Goal: Information Seeking & Learning: Compare options

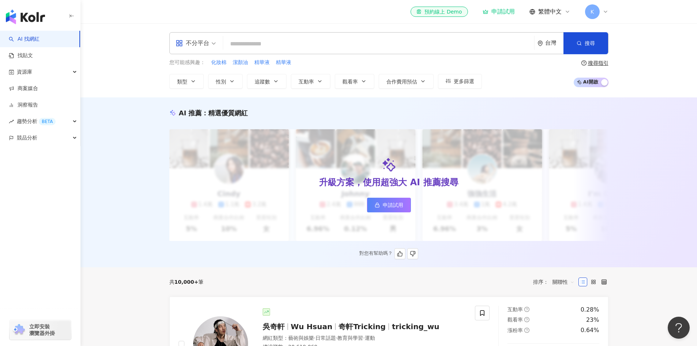
click at [366, 112] on div "AI 推薦 ： 精選優質網紅" at bounding box center [388, 112] width 439 height 9
click at [267, 46] on input "search" at bounding box center [378, 44] width 305 height 14
click at [220, 64] on span "化妝棉" at bounding box center [218, 62] width 15 height 7
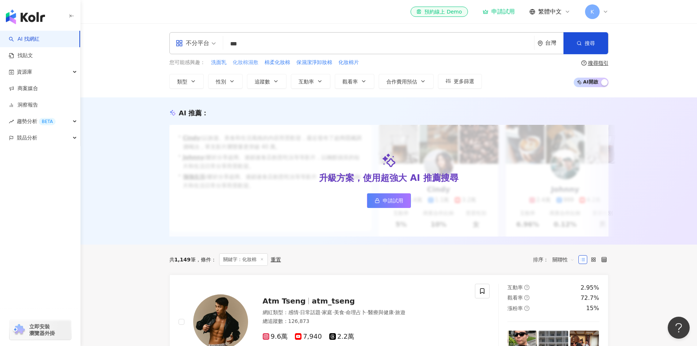
click at [254, 64] on span "化妝棉濕敷" at bounding box center [246, 62] width 26 height 7
type input "*****"
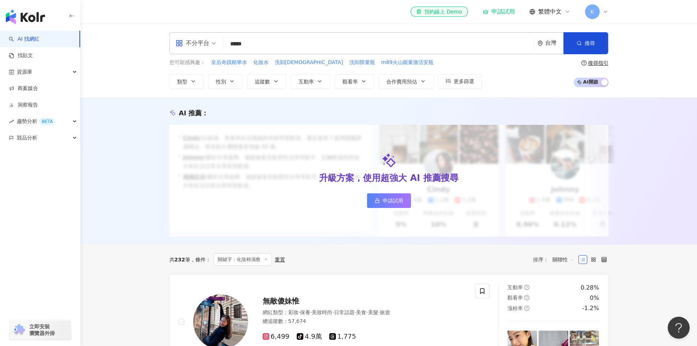
click at [396, 202] on span "申請試用" at bounding box center [392, 200] width 20 height 6
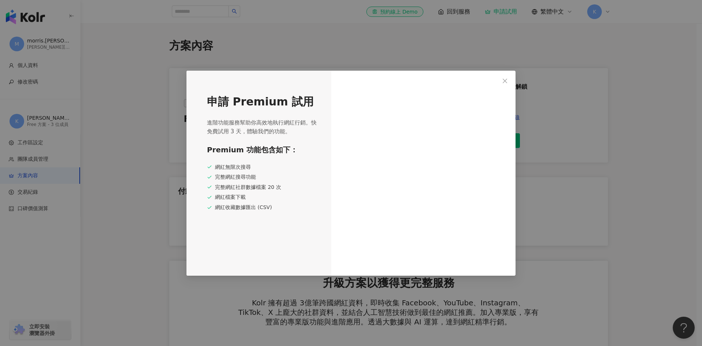
click at [508, 79] on icon "close" at bounding box center [505, 81] width 6 height 6
click at [505, 85] on button "Close" at bounding box center [505, 80] width 15 height 15
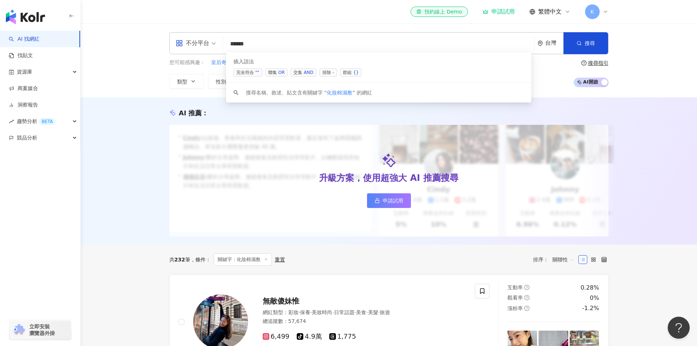
click at [278, 72] on span "聯集 OR" at bounding box center [276, 72] width 23 height 8
click at [221, 68] on div "您可能感興趣： 皇后奇蹟精華水 化妝水 洗卸神器 洗卸限量瓶 m89火山能量激活安瓶 類型 性別 追蹤數 互動率 觀看率 合作費用預估 更多篩選" at bounding box center [325, 74] width 312 height 30
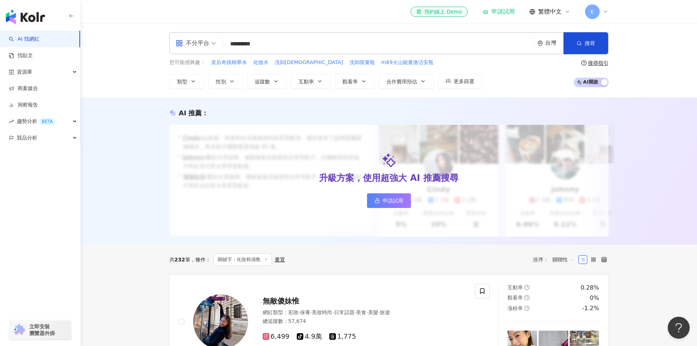
drag, startPoint x: 250, startPoint y: 61, endPoint x: 269, endPoint y: 64, distance: 19.9
click at [269, 64] on div "您可能感興趣： 皇后奇蹟精華水 化妝水 洗卸神器 洗卸限量瓶 m89火山能量激活安瓶" at bounding box center [325, 63] width 312 height 8
drag, startPoint x: 269, startPoint y: 64, endPoint x: 255, endPoint y: 63, distance: 14.3
click at [255, 63] on div "您可能感興趣： 皇后奇蹟精華水 化妝水 洗卸神器 洗卸限量瓶 m89火山能量激活安瓶" at bounding box center [325, 63] width 312 height 8
click at [290, 45] on input "********" at bounding box center [378, 44] width 305 height 14
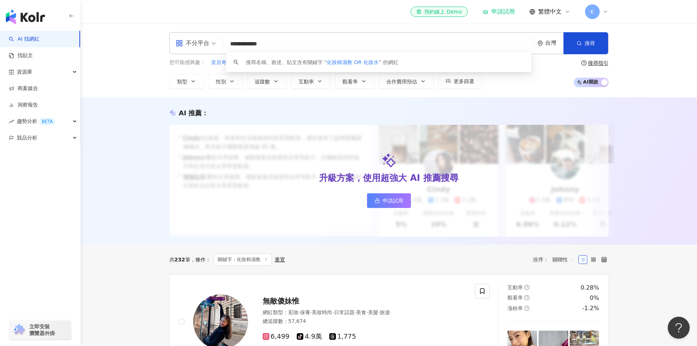
type input "**********"
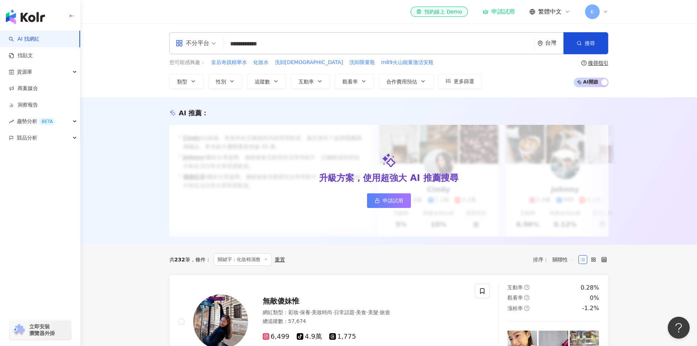
click at [582, 44] on button "搜尋" at bounding box center [585, 43] width 45 height 22
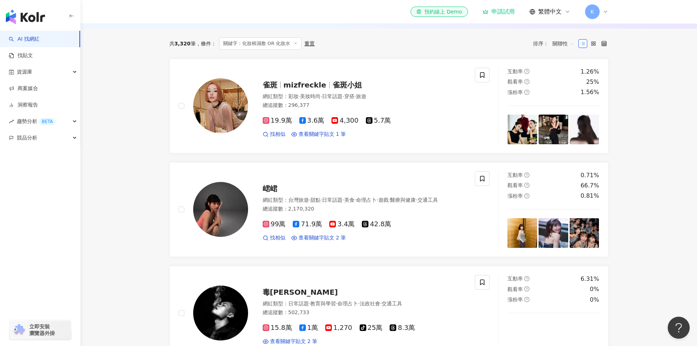
scroll to position [217, 0]
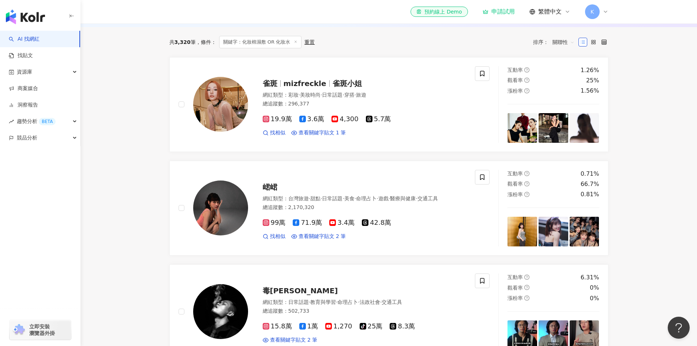
click at [335, 88] on span "雀斑小姐" at bounding box center [346, 83] width 29 height 9
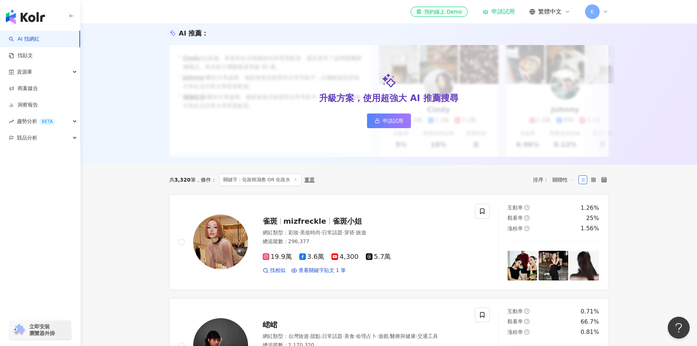
scroll to position [79, 0]
click at [268, 186] on span "關鍵字：化妝棉濕敷 OR 化妝水" at bounding box center [260, 180] width 83 height 12
click at [309, 183] on div "重置" at bounding box center [309, 180] width 10 height 6
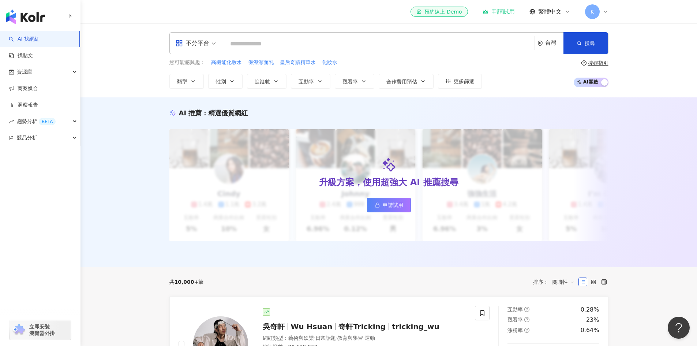
click at [308, 40] on input "search" at bounding box center [378, 44] width 305 height 14
paste input "**********"
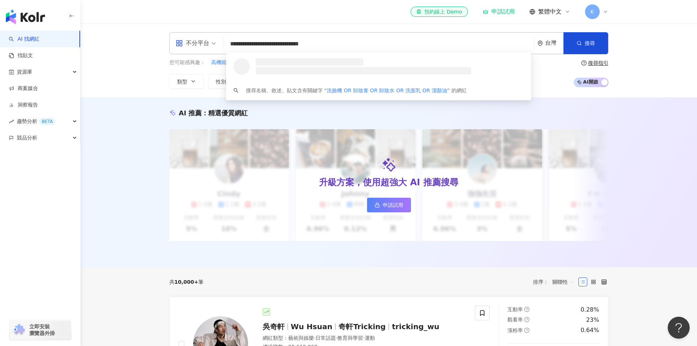
type input "**********"
click at [590, 42] on span "搜尋" at bounding box center [589, 43] width 10 height 6
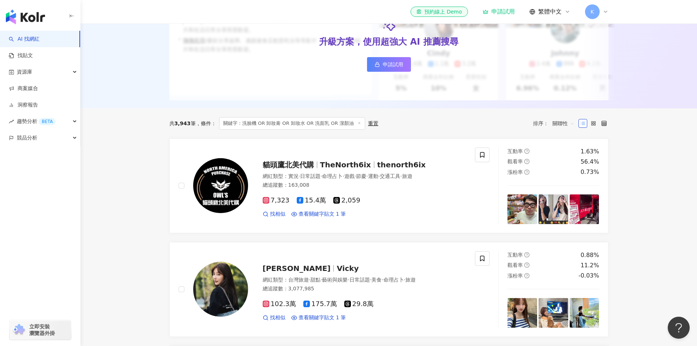
scroll to position [139, 0]
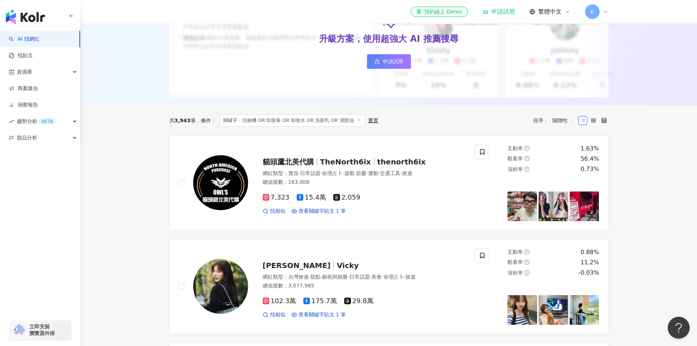
click at [566, 123] on span "關聯性" at bounding box center [563, 120] width 22 height 12
click at [562, 204] on div "關鍵字" at bounding box center [563, 203] width 18 height 8
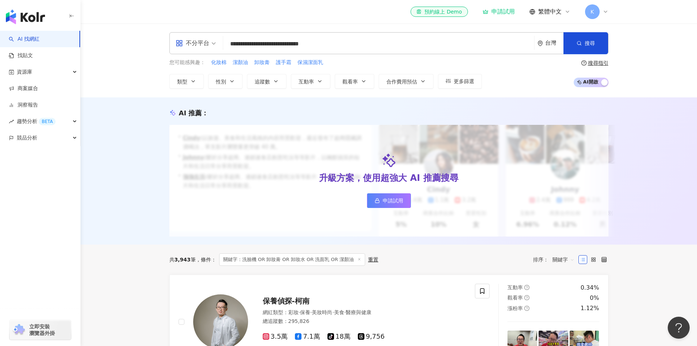
click at [232, 82] on icon "button" at bounding box center [231, 80] width 3 height 1
click at [193, 81] on icon "button" at bounding box center [193, 81] width 6 height 6
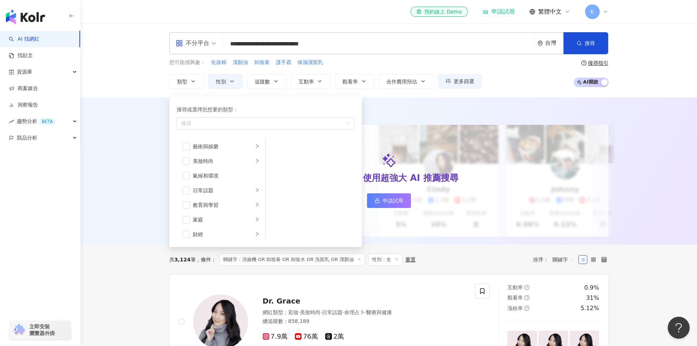
click at [137, 110] on div "AI 推薦 ： 升級方案，使用超強大 AI 推薦搜尋 申請試用 • Cindy : 以旅遊、美食和生活風格的內容而受歡迎，最近發布了超商隱藏調酒喝法，單支影片…" at bounding box center [388, 170] width 616 height 147
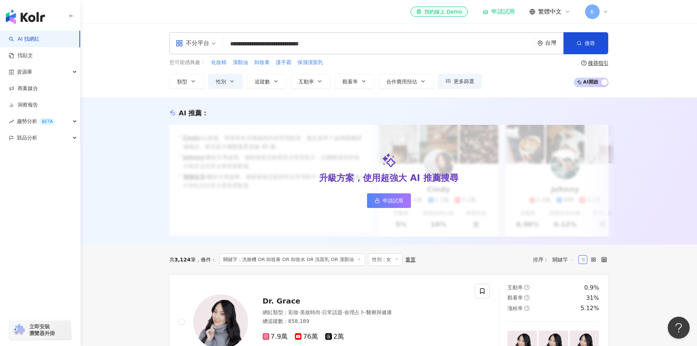
click at [283, 78] on button "追蹤數" at bounding box center [266, 81] width 39 height 15
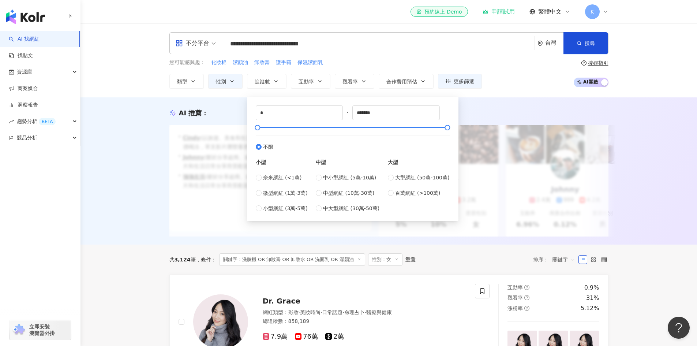
type input "*****"
click at [314, 84] on button "互動率" at bounding box center [310, 81] width 39 height 15
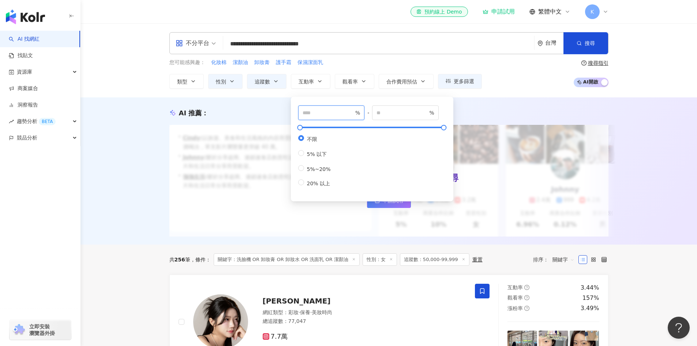
click at [312, 114] on input "number" at bounding box center [327, 113] width 51 height 8
type input "*"
click at [401, 110] on input "number" at bounding box center [401, 113] width 51 height 8
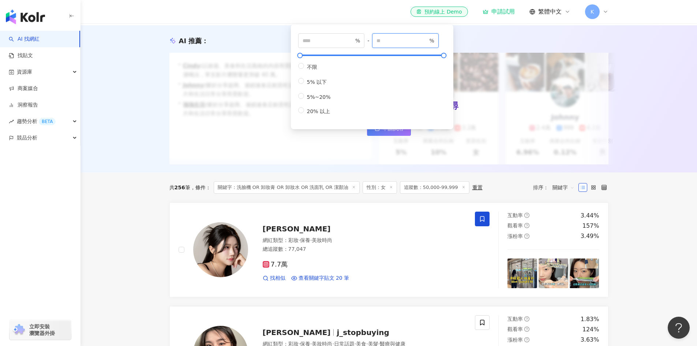
scroll to position [72, 0]
click at [444, 55] on div at bounding box center [443, 55] width 4 height 4
click at [402, 43] on input "number" at bounding box center [401, 40] width 51 height 8
click at [442, 54] on div at bounding box center [443, 55] width 4 height 4
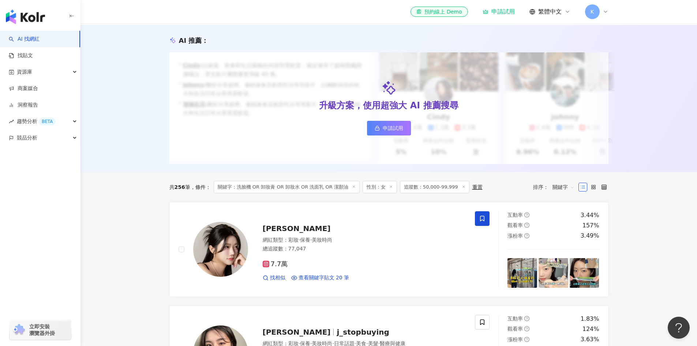
click at [473, 33] on div "AI 推薦 ： 升級方案，使用超強大 AI 推薦搜尋 申請試用 • Cindy : 以旅遊、美食和生活風格的內容而受歡迎，最近發布了超商隱藏調酒喝法，單支影片…" at bounding box center [388, 98] width 616 height 147
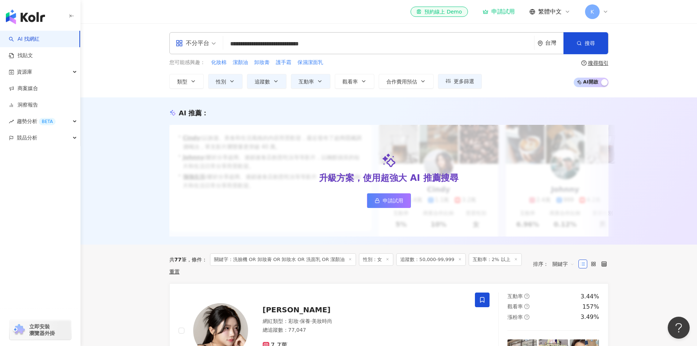
click at [317, 87] on button "互動率" at bounding box center [310, 81] width 39 height 15
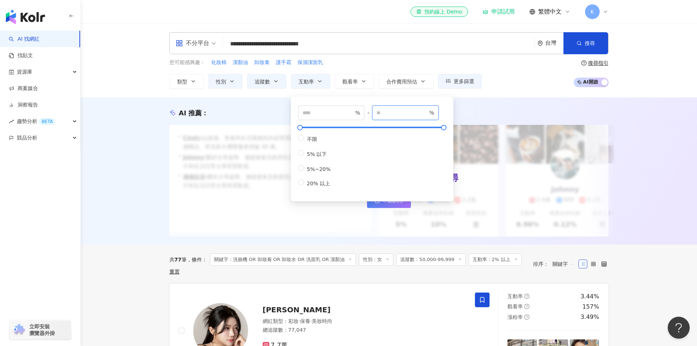
click at [396, 114] on input "number" at bounding box center [401, 113] width 51 height 8
type input "*****"
click at [482, 103] on div "AI 推薦 ： 升級方案，使用超強大 AI 推薦搜尋 申請試用 • Cindy : 以旅遊、美食和生活風格的內容而受歡迎，最近發布了超商隱藏調酒喝法，單支影片…" at bounding box center [388, 170] width 616 height 147
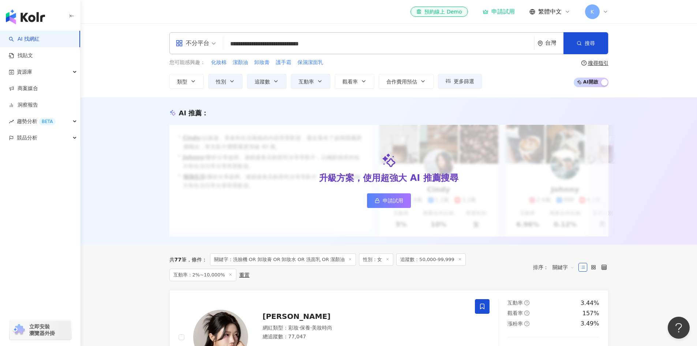
click at [282, 83] on button "追蹤數" at bounding box center [266, 81] width 39 height 15
click at [232, 81] on icon "button" at bounding box center [232, 81] width 6 height 6
click at [195, 83] on icon "button" at bounding box center [193, 81] width 6 height 6
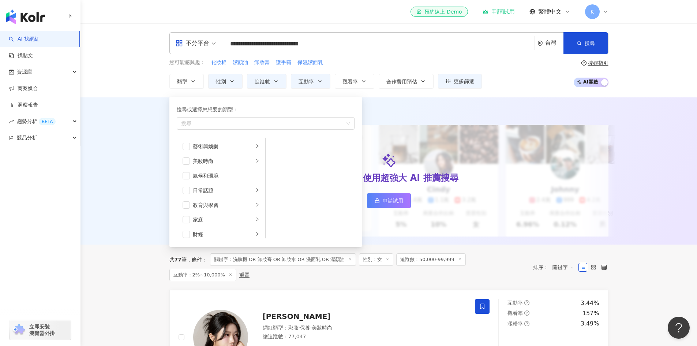
click at [189, 161] on span "button" at bounding box center [185, 160] width 7 height 7
click at [187, 184] on span "button" at bounding box center [185, 186] width 7 height 7
click at [186, 195] on span "button" at bounding box center [185, 194] width 7 height 7
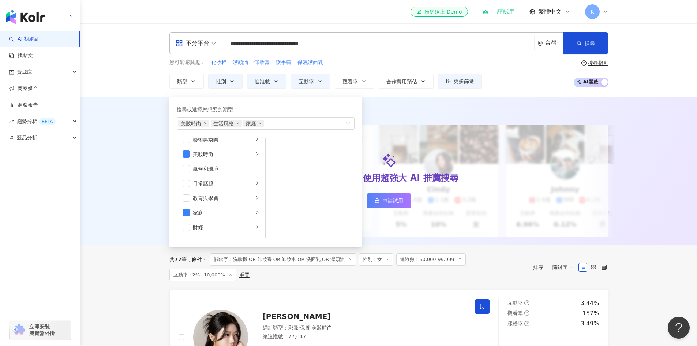
scroll to position [0, 0]
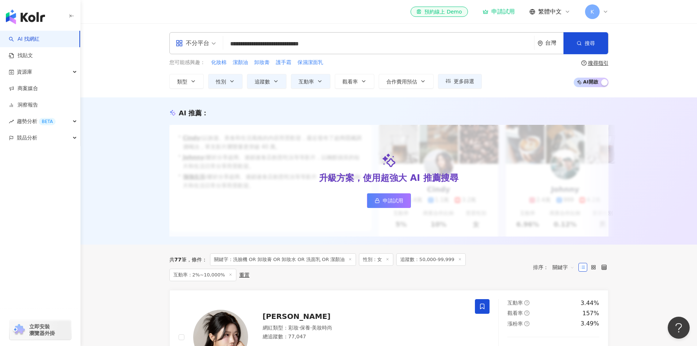
click at [386, 112] on div "AI 推薦 ：" at bounding box center [388, 112] width 439 height 9
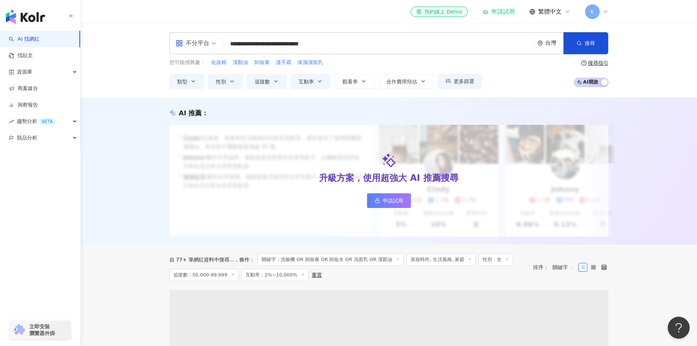
click at [365, 83] on icon "button" at bounding box center [364, 81] width 6 height 6
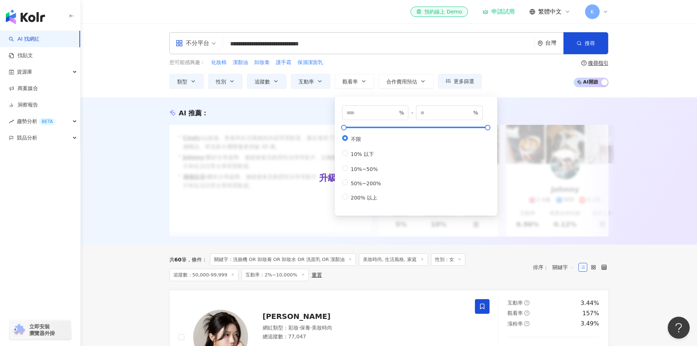
click at [422, 63] on div "您可能感興趣： 化妝棉 潔顏油 卸妝膏 護手霜 保濕潔面乳" at bounding box center [325, 63] width 312 height 8
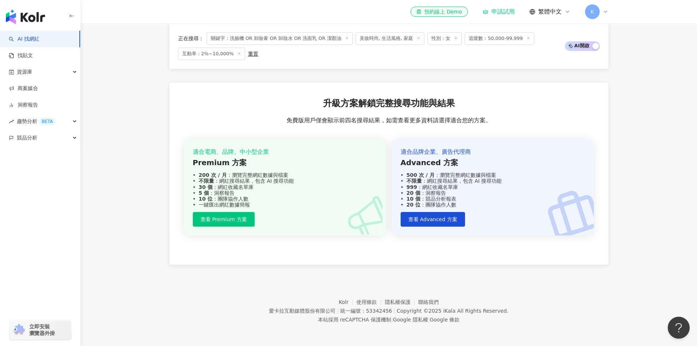
scroll to position [817, 0]
click at [449, 67] on div "正在搜尋 ： 關鍵字：洗臉機 OR 卸妝膏 OR 卸妝水 OR 洗面乳 OR 潔顏油 美妝時尚, 生活風格, 家庭 性別：女 追蹤數：50,000-99,99…" at bounding box center [388, 45] width 439 height 45
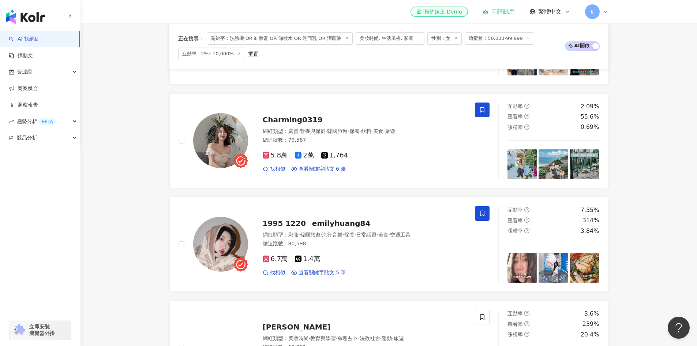
scroll to position [301, 0]
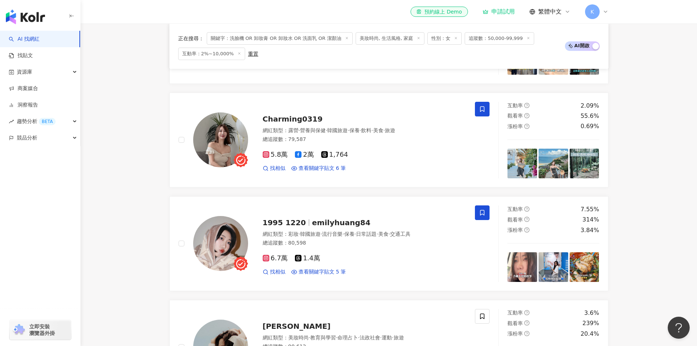
click at [296, 227] on span "1995 1220" at bounding box center [284, 222] width 43 height 9
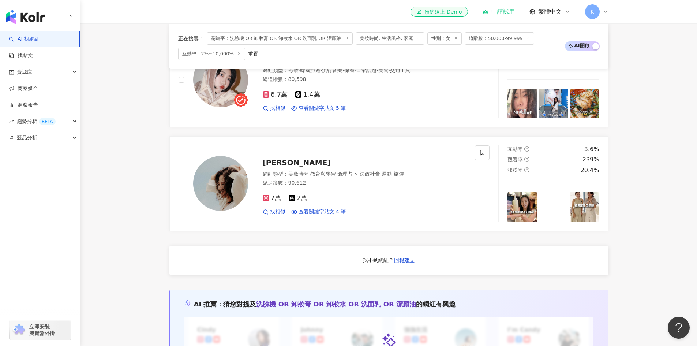
scroll to position [464, 0]
click at [336, 139] on div "珍妮 쩐니 網紅類型 ： 彩妝 · 保養 · 美妝時尚 總追蹤數 ： 77,047 7.7萬 找相似 查看關鍵字貼文 20 筆 2025/8/16 outub…" at bounding box center [388, 27] width 439 height 405
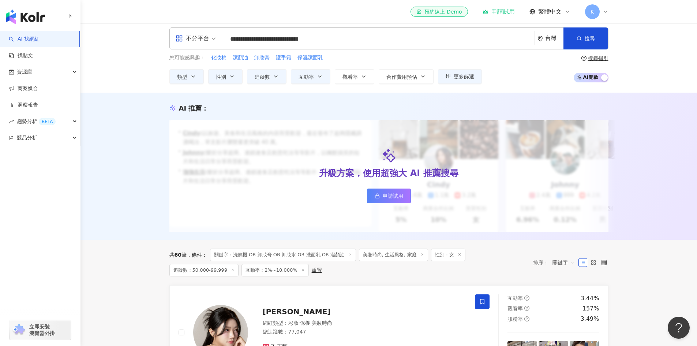
scroll to position [0, 0]
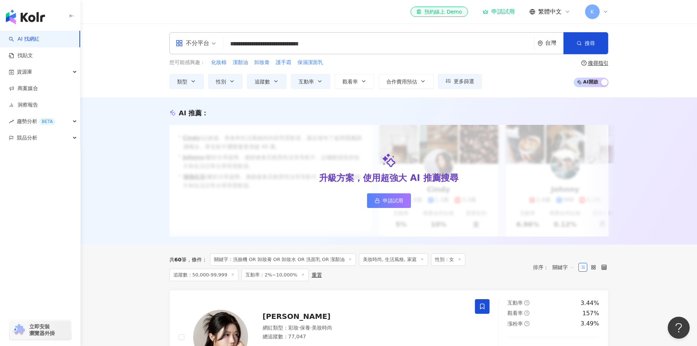
click at [316, 81] on button "互動率" at bounding box center [310, 81] width 39 height 15
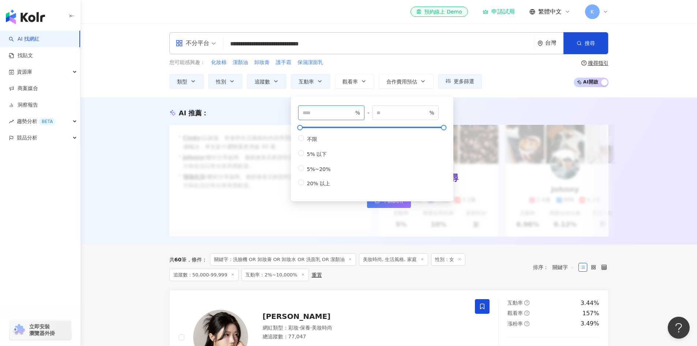
click at [318, 113] on input "*" at bounding box center [327, 113] width 51 height 8
drag, startPoint x: 318, startPoint y: 113, endPoint x: 280, endPoint y: 112, distance: 37.7
type input "*"
drag, startPoint x: 399, startPoint y: 113, endPoint x: 359, endPoint y: 109, distance: 40.1
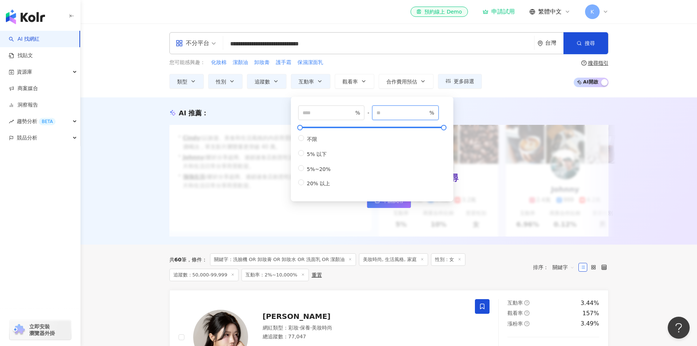
click at [359, 109] on div "* % - ***** % 不限 5% 以下 5%~20% 20% 以上" at bounding box center [372, 146] width 148 height 82
type input "*"
click at [474, 102] on div "AI 推薦 ： 升級方案，使用超強大 AI 推薦搜尋 申請試用 • Cindy : 以旅遊、美食和生活風格的內容而受歡迎，最近發布了超商隱藏調酒喝法，單支影片…" at bounding box center [388, 170] width 616 height 147
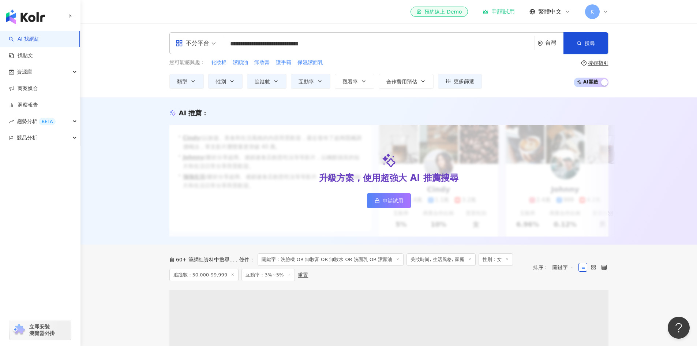
click at [276, 81] on icon "button" at bounding box center [275, 80] width 3 height 1
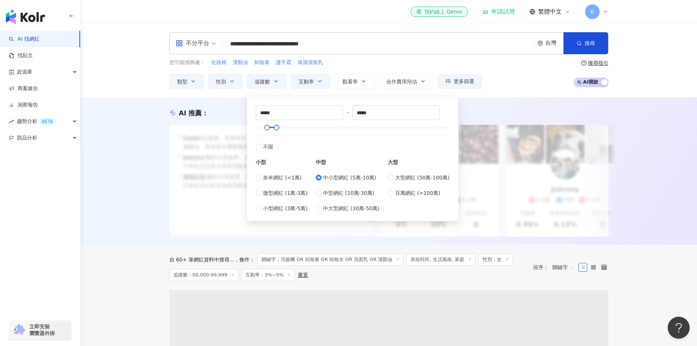
click at [276, 81] on icon "button" at bounding box center [275, 80] width 3 height 1
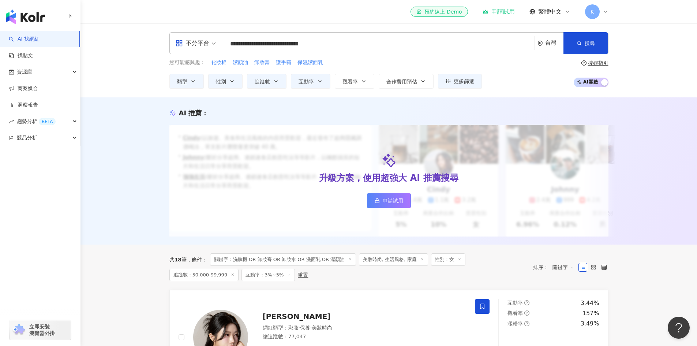
click at [369, 80] on button "觀看率" at bounding box center [354, 81] width 39 height 15
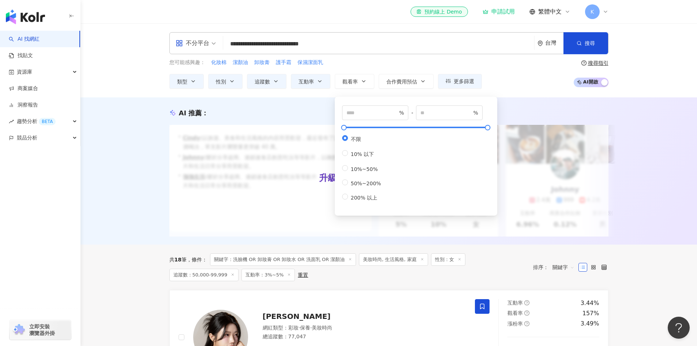
click at [366, 117] on span "%" at bounding box center [375, 112] width 67 height 15
type input "**"
click at [435, 117] on span "%" at bounding box center [449, 112] width 67 height 15
type input "***"
click at [521, 102] on div "AI 推薦 ： 升級方案，使用超強大 AI 推薦搜尋 申請試用 • Cindy : 以旅遊、美食和生活風格的內容而受歡迎，最近發布了超商隱藏調酒喝法，單支影片…" at bounding box center [388, 170] width 616 height 147
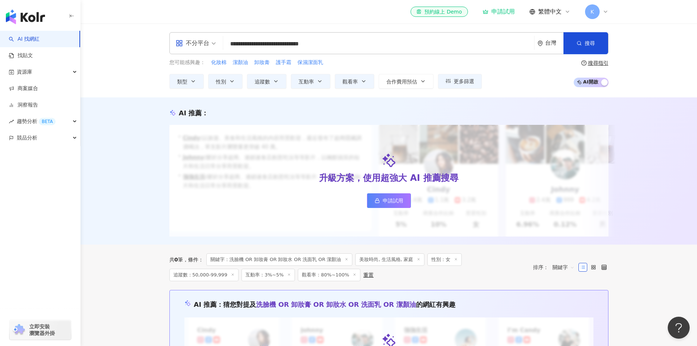
click at [420, 80] on icon "button" at bounding box center [423, 81] width 6 height 6
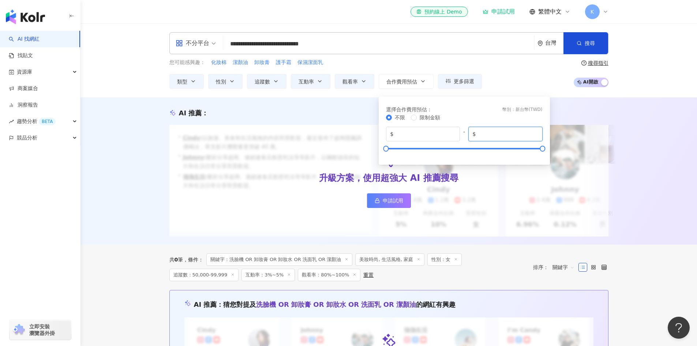
drag, startPoint x: 482, startPoint y: 133, endPoint x: 519, endPoint y: 128, distance: 37.6
click at [519, 128] on span "$ *******" at bounding box center [505, 134] width 74 height 15
click at [497, 78] on div "您可能感興趣： 化妝棉 潔顏油 卸妝膏 護手霜 保濕潔面乳 類型 性別 追蹤數 互動率 觀看率 合作費用預估 更多篩選 不限 女 男 其他 ***** - *…" at bounding box center [388, 74] width 439 height 30
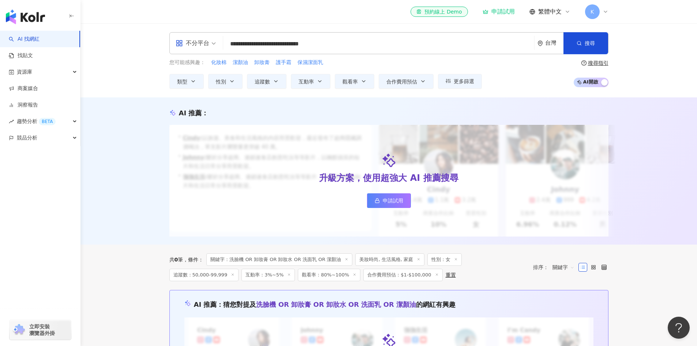
click at [425, 80] on icon "button" at bounding box center [423, 81] width 6 height 6
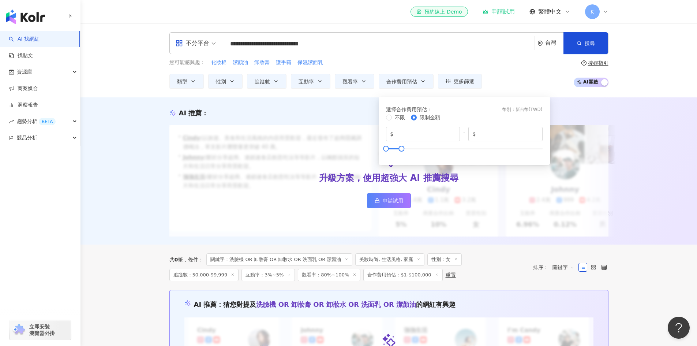
type input "*******"
click at [500, 77] on div "您可能感興趣： 化妝棉 潔顏油 卸妝膏 護手霜 保濕潔面乳 類型 性別 追蹤數 互動率 觀看率 合作費用預估 更多篩選 不限 女 男 其他 ***** - *…" at bounding box center [388, 74] width 439 height 30
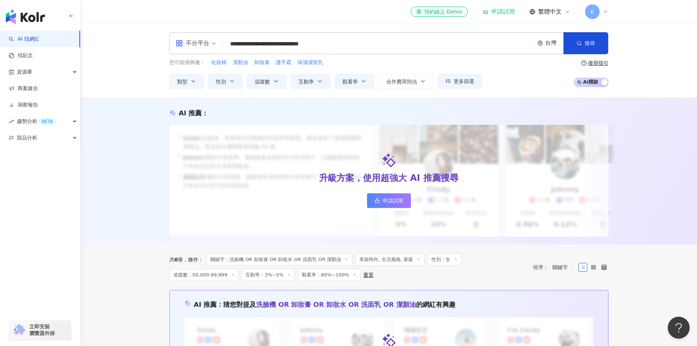
scroll to position [1, 0]
click at [281, 78] on button "追蹤數" at bounding box center [266, 80] width 39 height 15
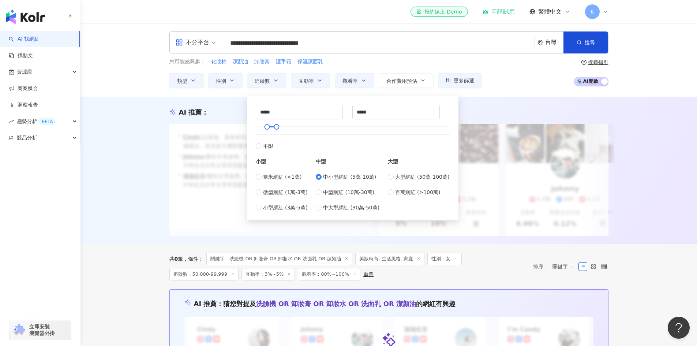
click at [265, 144] on span "不限" at bounding box center [268, 146] width 10 height 8
type input "*"
type input "*******"
click at [484, 103] on div "AI 推薦 ： 升級方案，使用超強大 AI 推薦搜尋 申請試用 • Cindy : 以旅遊、美食和生活風格的內容而受歡迎，最近發布了超商隱藏調酒喝法，單支影片…" at bounding box center [388, 170] width 616 height 147
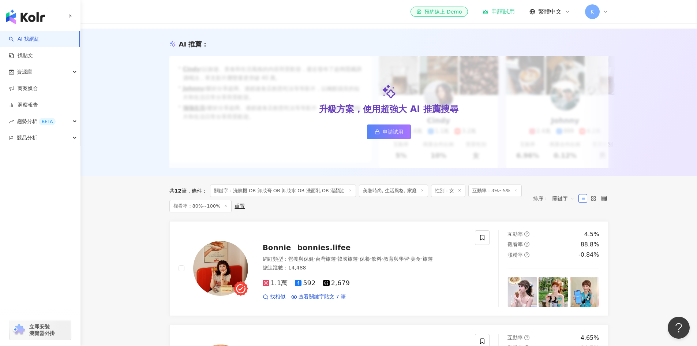
scroll to position [68, 0]
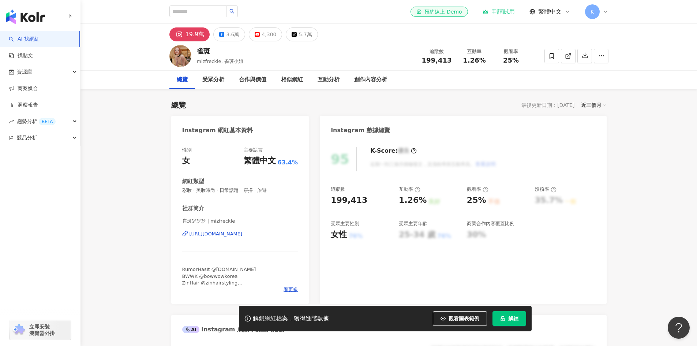
click at [241, 100] on div "總覽 最後更新日期：[DATE] 近三個月" at bounding box center [388, 105] width 435 height 10
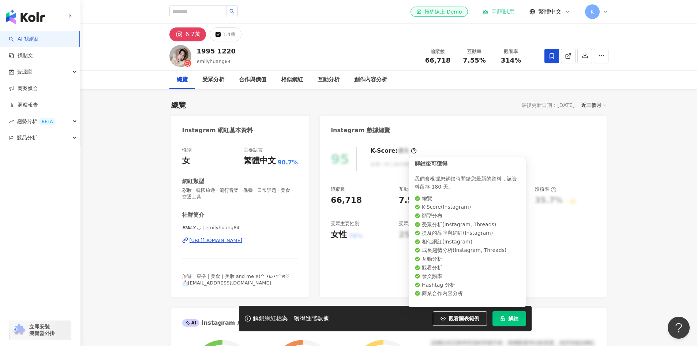
click at [498, 313] on button "解鎖" at bounding box center [509, 318] width 34 height 15
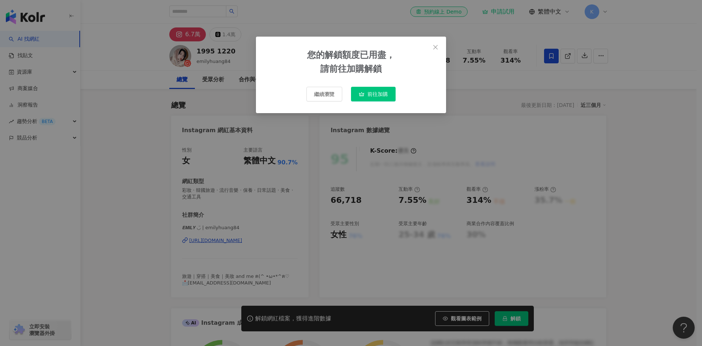
click at [439, 45] on span "Close" at bounding box center [435, 47] width 15 height 6
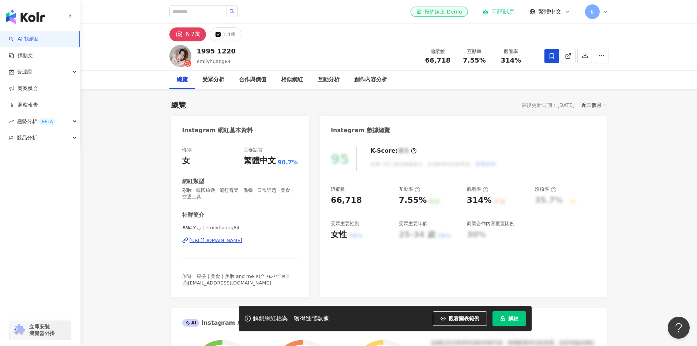
click at [447, 295] on div "95 K-Score : 優良 近期一到三個月積極發文，且漲粉率與互動率高。 查看說明 追蹤數 66,718 互動率 7.55% 良好 觀看率 314% 不佳…" at bounding box center [463, 218] width 286 height 158
click at [472, 123] on div "Instagram 數據總覽" at bounding box center [463, 128] width 286 height 24
click at [606, 13] on icon at bounding box center [605, 12] width 6 height 6
click at [345, 60] on div "1995 1220 emilyhuang84 追蹤數 66,718 互動率 7.55% 觀看率 314%" at bounding box center [389, 55] width 468 height 29
click at [40, 71] on div "資源庫" at bounding box center [40, 72] width 80 height 16
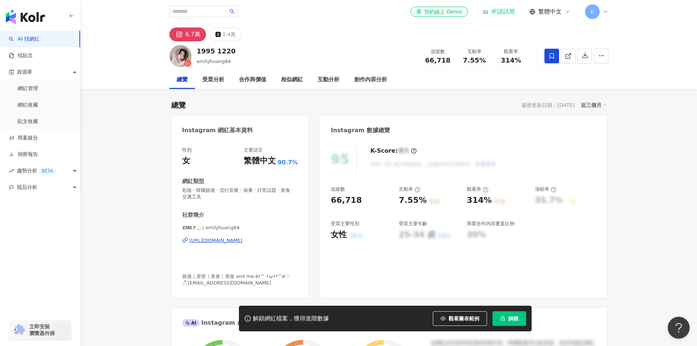
click at [38, 104] on link "網紅收藏" at bounding box center [28, 104] width 20 height 7
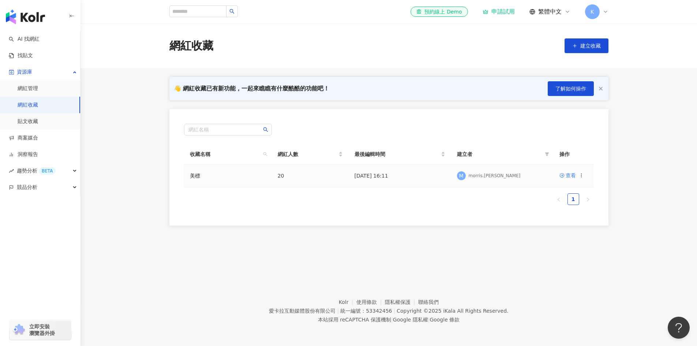
click at [567, 173] on div "查看" at bounding box center [570, 175] width 10 height 8
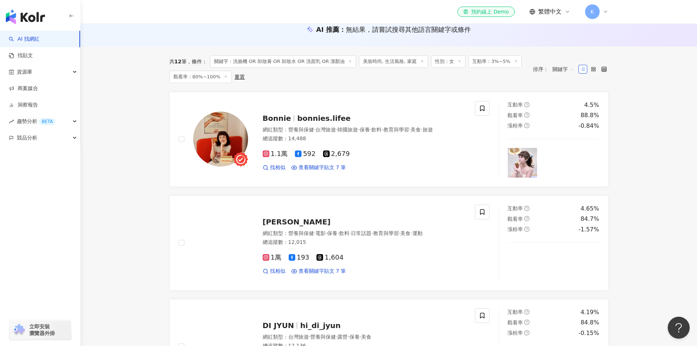
scroll to position [83, 0]
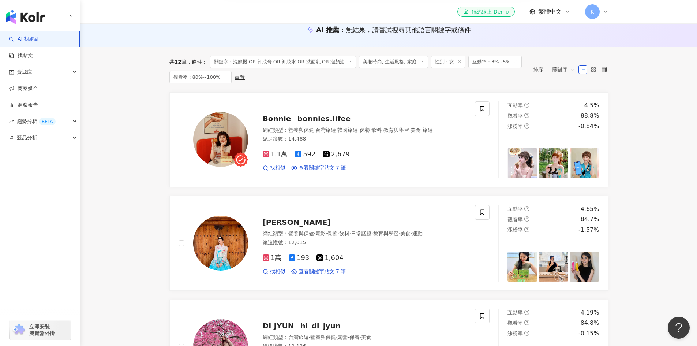
click at [572, 72] on span "關鍵字" at bounding box center [563, 70] width 22 height 12
click at [561, 149] on div "關鍵字" at bounding box center [563, 147] width 18 height 8
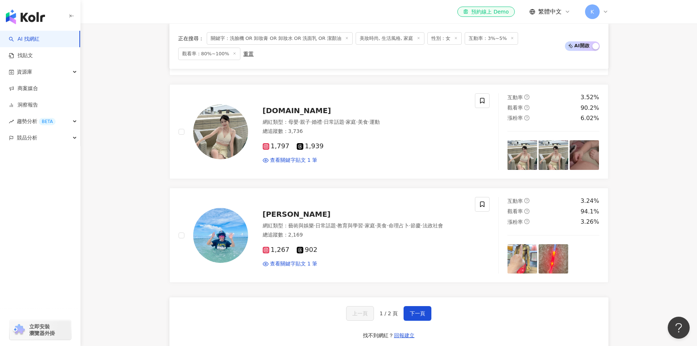
scroll to position [1126, 0]
click at [423, 314] on span "下一頁" at bounding box center [417, 313] width 15 height 6
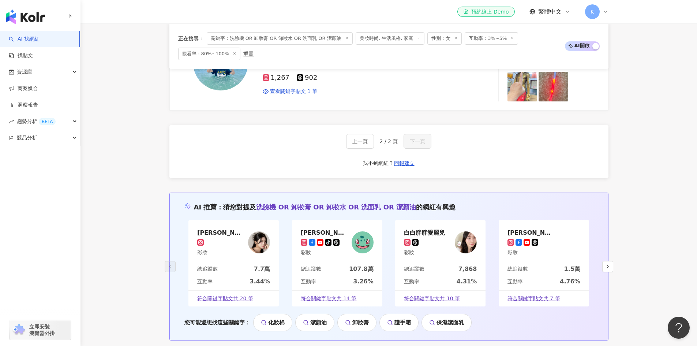
scroll to position [160, 0]
click at [234, 274] on div "總追蹤數 7.7萬" at bounding box center [233, 270] width 90 height 12
click at [326, 278] on div "互動率 3.26%" at bounding box center [337, 283] width 90 height 12
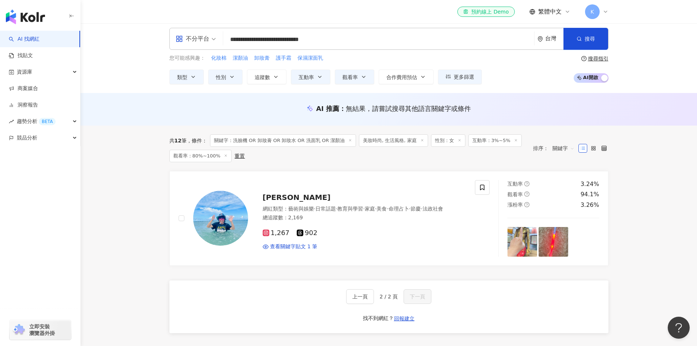
scroll to position [0, 0]
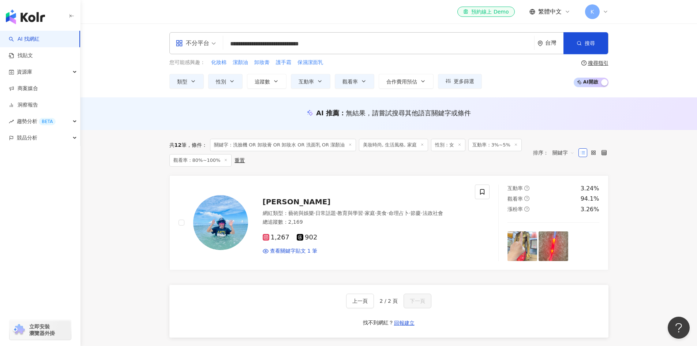
click at [280, 79] on button "追蹤數" at bounding box center [266, 81] width 39 height 15
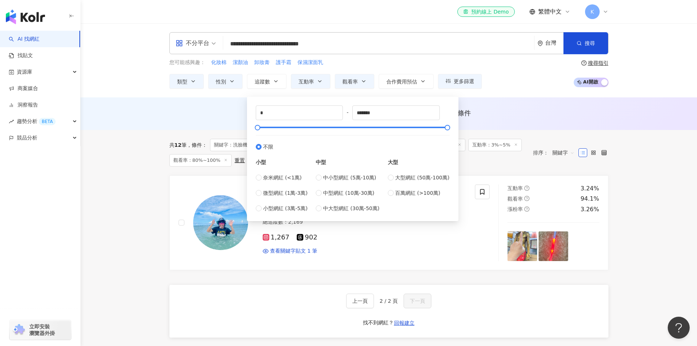
click at [327, 179] on span "中小型網紅 (5萬-10萬)" at bounding box center [349, 177] width 53 height 8
type input "*****"
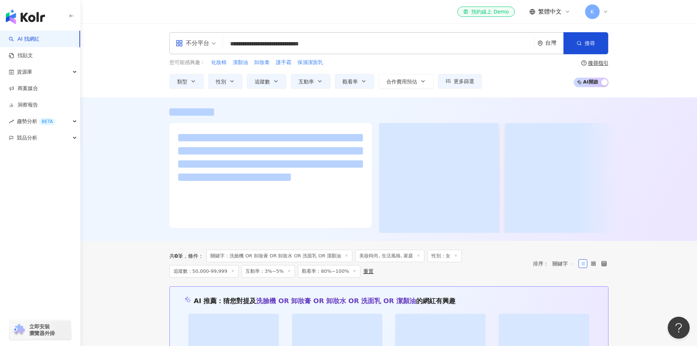
drag, startPoint x: 520, startPoint y: 94, endPoint x: 507, endPoint y: 91, distance: 13.8
click at [507, 91] on div "**********" at bounding box center [388, 60] width 616 height 74
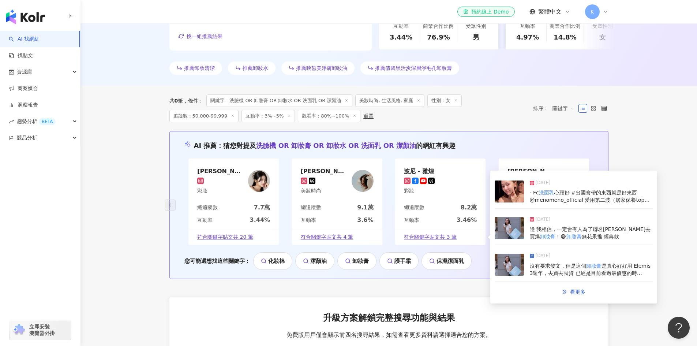
scroll to position [191, 0]
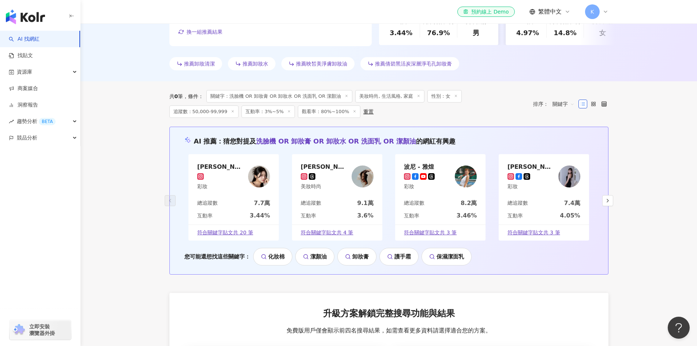
click at [329, 206] on div "總追蹤數 9.1萬" at bounding box center [337, 205] width 90 height 12
click at [540, 199] on div "總追蹤數 7.4萬" at bounding box center [543, 205] width 90 height 12
click at [441, 218] on div "互動率 3.46%" at bounding box center [440, 217] width 90 height 12
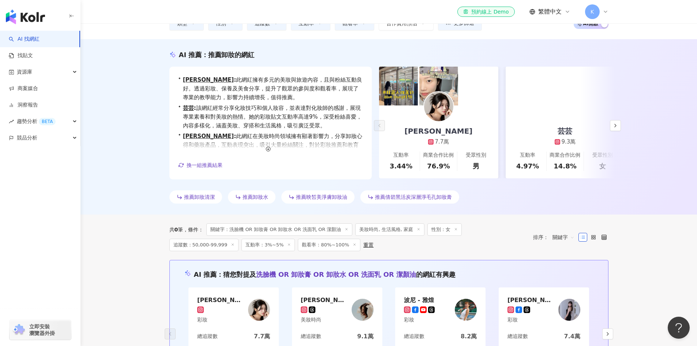
scroll to position [56, 0]
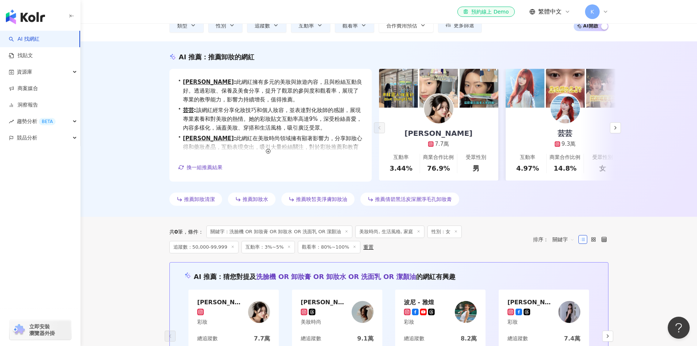
click at [543, 121] on link "芸芸 9.3萬 互動率 4.97% 商業合作比例 14.8% 受眾性別 女" at bounding box center [564, 143] width 119 height 73
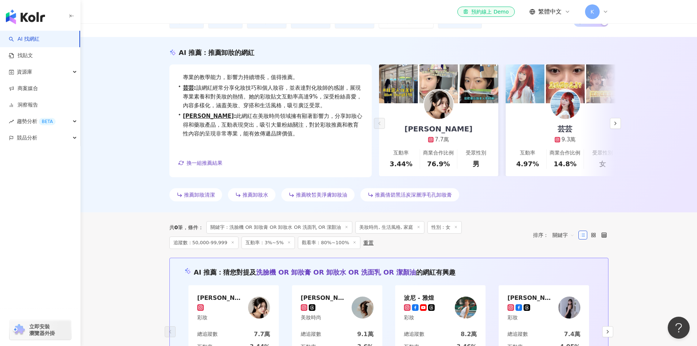
scroll to position [0, 0]
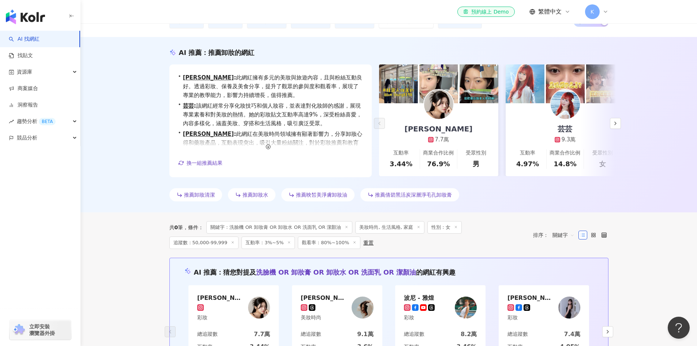
click at [613, 127] on button "button" at bounding box center [615, 123] width 11 height 11
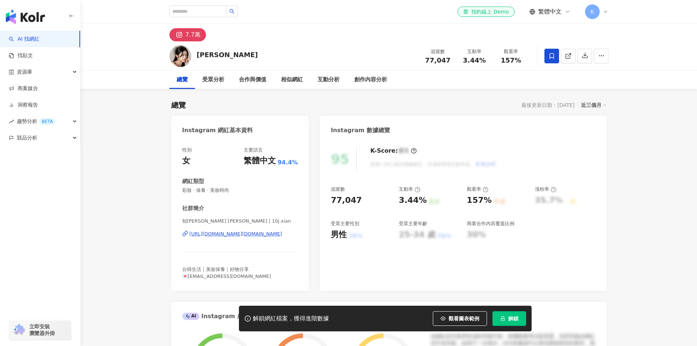
click at [503, 318] on icon "lock" at bounding box center [502, 318] width 4 height 5
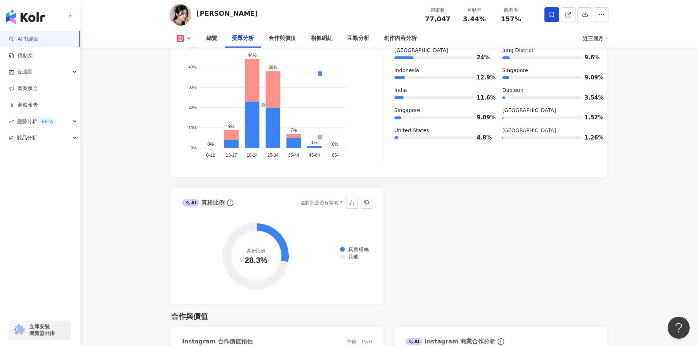
scroll to position [721, 0]
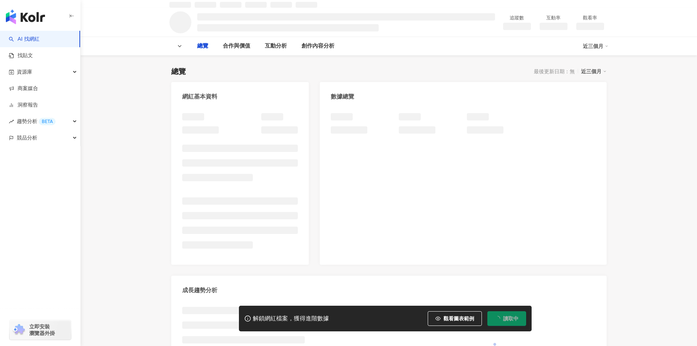
scroll to position [22, 0]
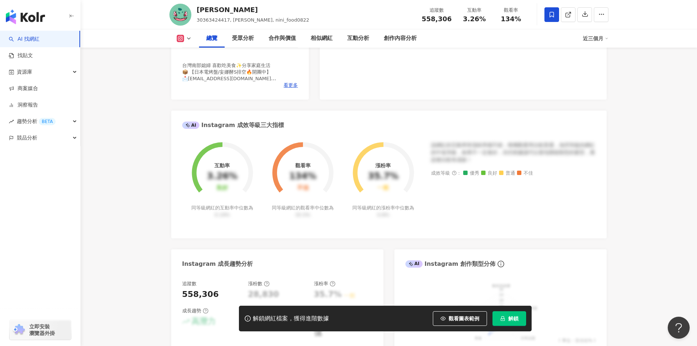
scroll to position [352, 0]
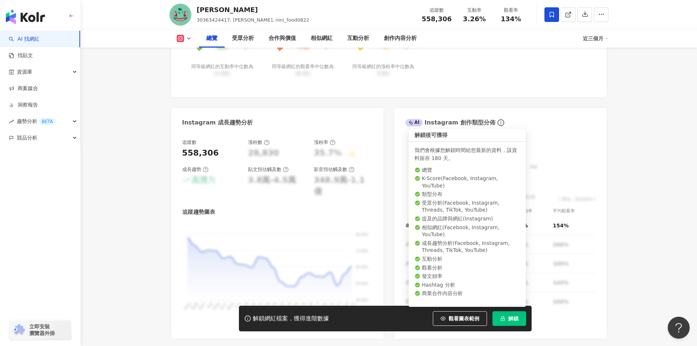
click at [507, 313] on button "解鎖" at bounding box center [509, 318] width 34 height 15
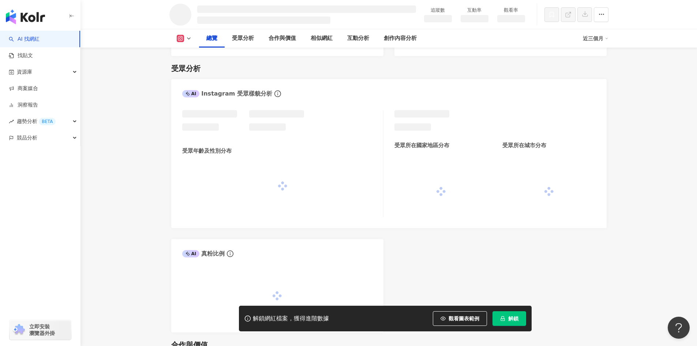
scroll to position [521, 0]
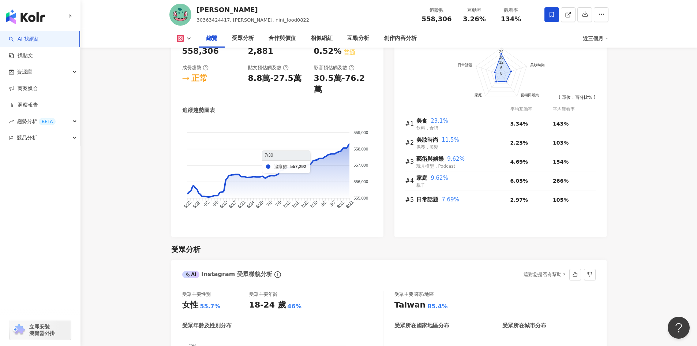
scroll to position [452, 0]
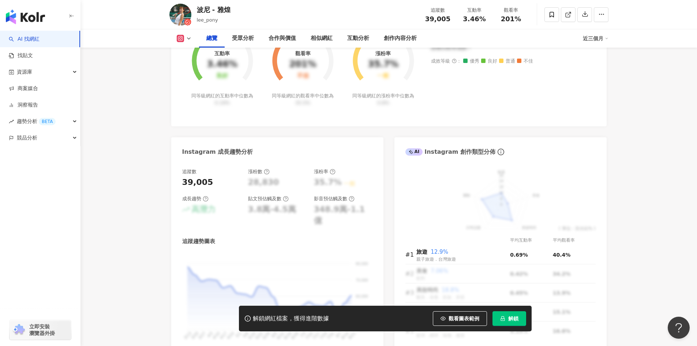
scroll to position [325, 0]
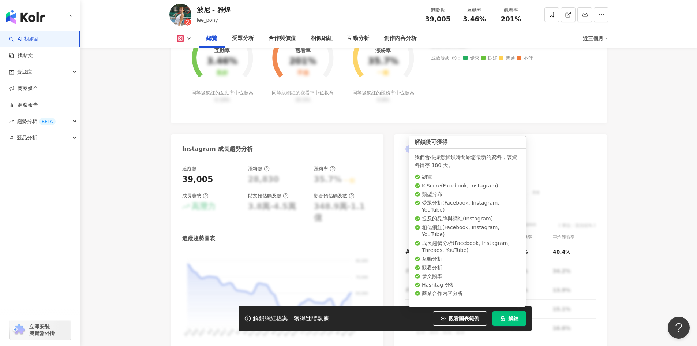
click at [510, 320] on span "解鎖" at bounding box center [513, 318] width 10 height 6
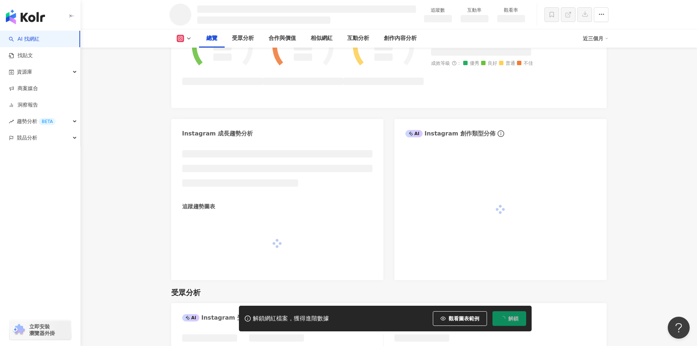
scroll to position [313, 0]
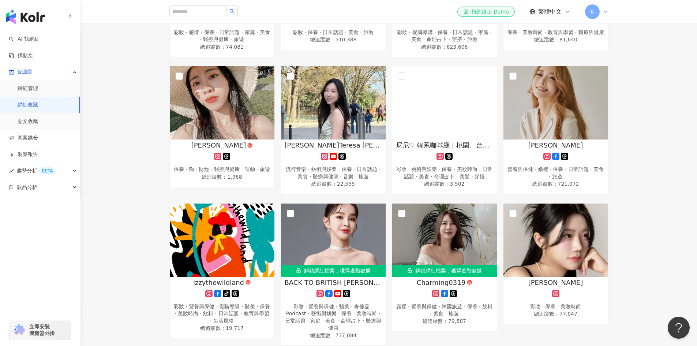
scroll to position [523, 0]
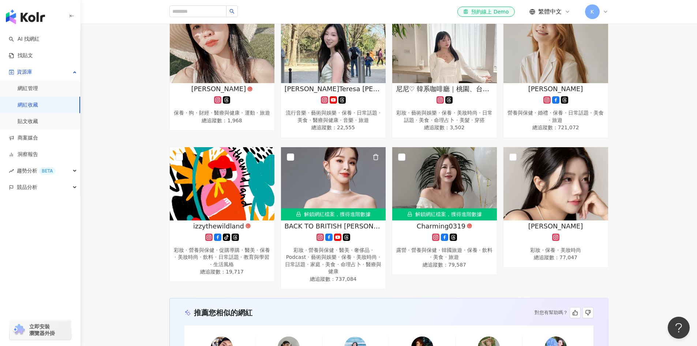
click at [343, 218] on img at bounding box center [333, 183] width 105 height 73
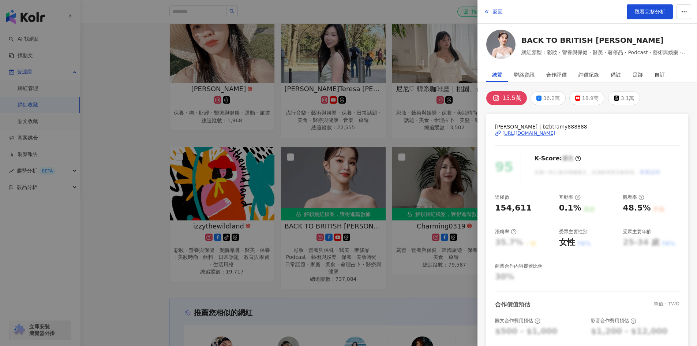
scroll to position [109, 0]
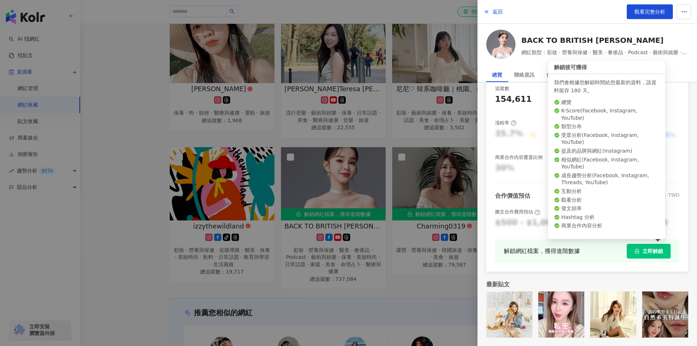
click at [644, 249] on span "立即解鎖" at bounding box center [652, 251] width 20 height 6
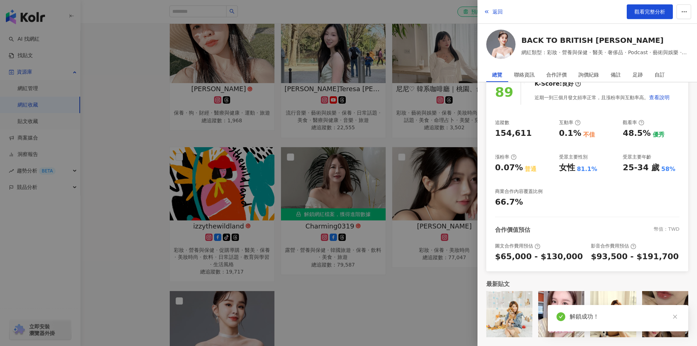
scroll to position [74, 0]
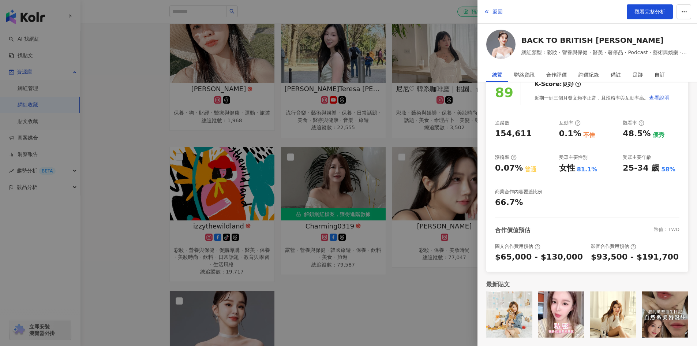
drag, startPoint x: 389, startPoint y: 294, endPoint x: 588, endPoint y: 196, distance: 221.4
click at [588, 196] on div "追蹤數 154,611 互動率 0.1% 不佳 觀看率 48.5% 優秀 漲粉率 0.07% 普通 受眾主要性別 女性 81.1% 受眾主要年齡 25-34 …" at bounding box center [587, 164] width 184 height 88
click at [426, 313] on div at bounding box center [348, 173] width 697 height 346
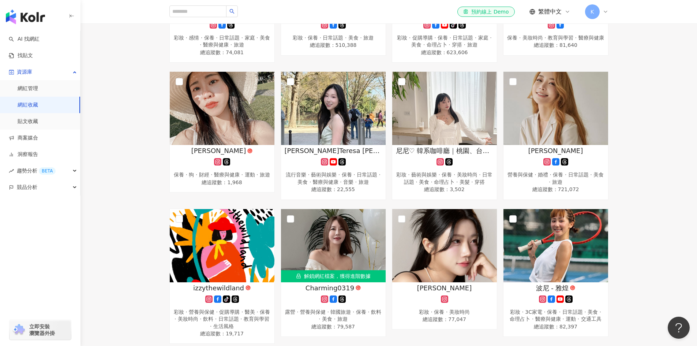
scroll to position [462, 0]
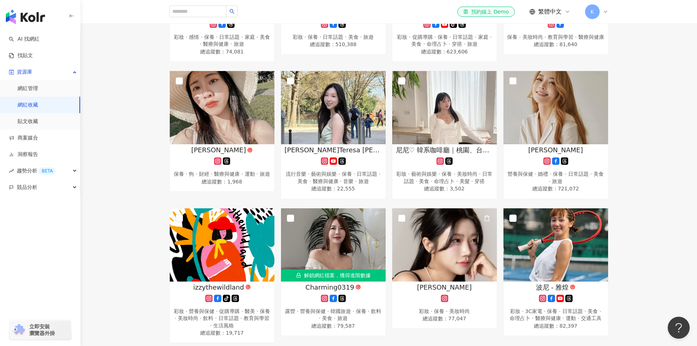
click at [412, 259] on img at bounding box center [444, 244] width 105 height 73
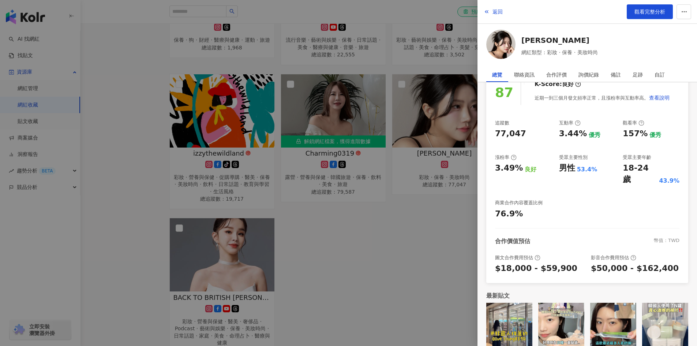
scroll to position [0, 0]
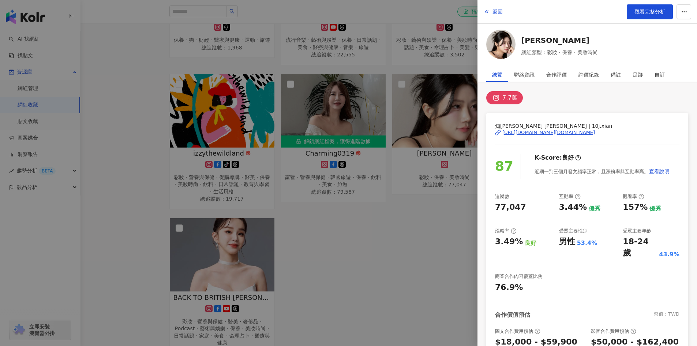
click at [498, 17] on button "返回" at bounding box center [493, 11] width 20 height 15
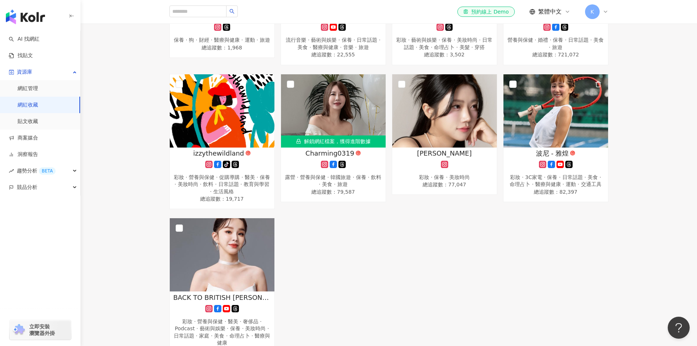
click at [528, 135] on img at bounding box center [555, 110] width 105 height 73
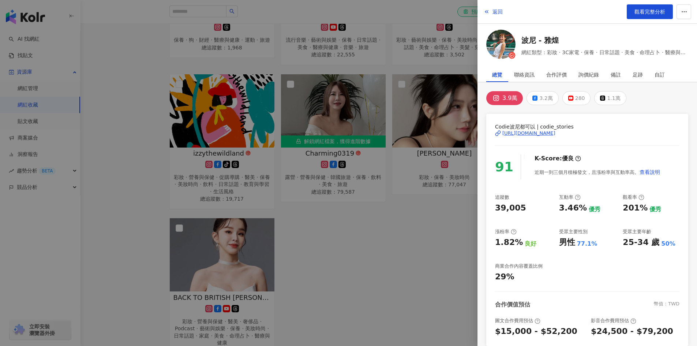
click at [496, 12] on span "返回" at bounding box center [497, 12] width 10 height 6
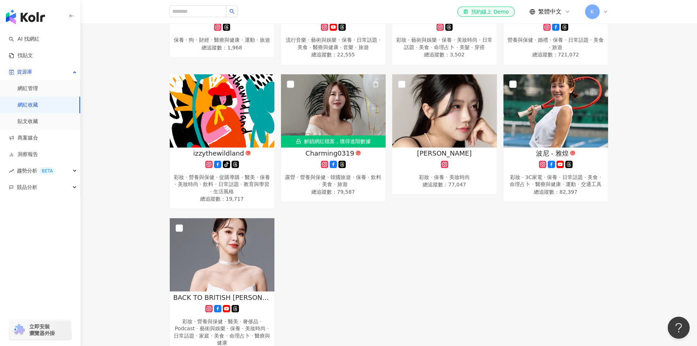
click at [322, 127] on img at bounding box center [333, 110] width 105 height 73
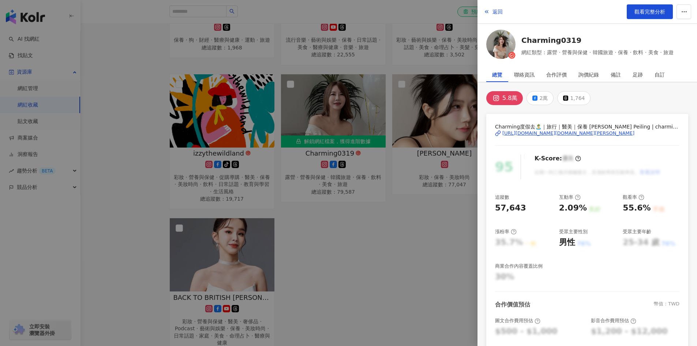
click at [493, 13] on span "返回" at bounding box center [497, 12] width 10 height 6
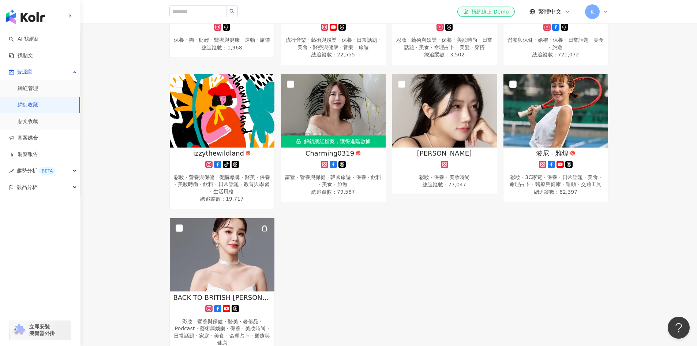
click at [216, 282] on img at bounding box center [222, 254] width 105 height 73
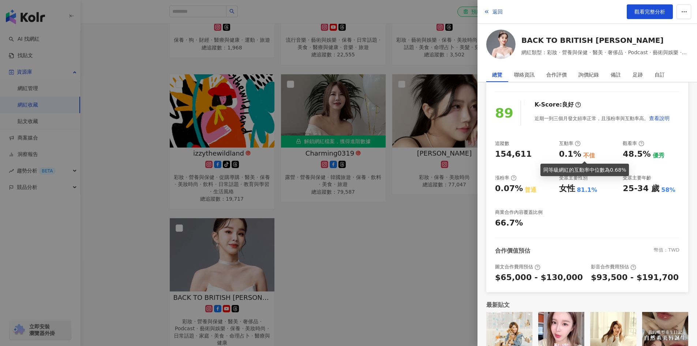
scroll to position [74, 0]
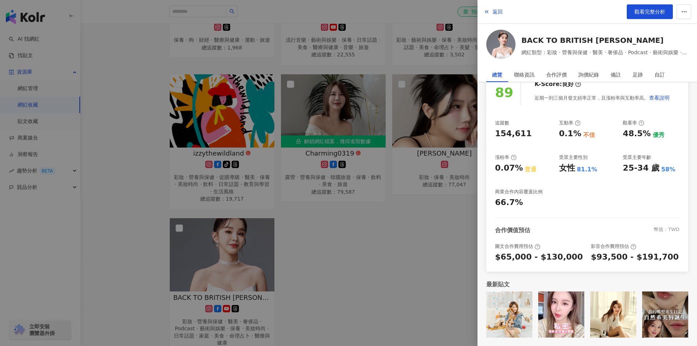
click at [499, 14] on span "返回" at bounding box center [497, 12] width 10 height 6
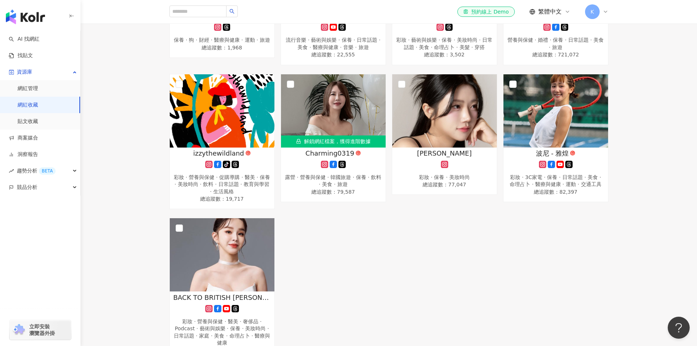
click at [227, 146] on img at bounding box center [222, 110] width 105 height 73
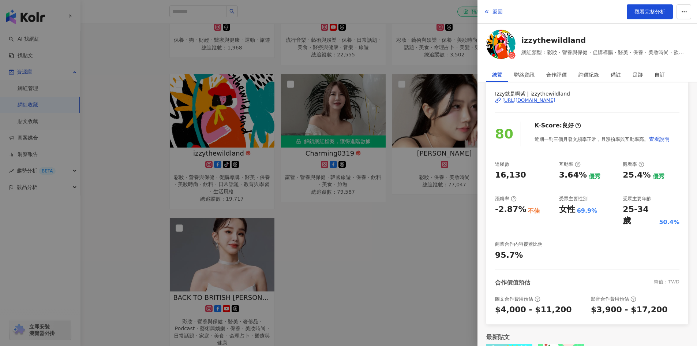
scroll to position [0, 0]
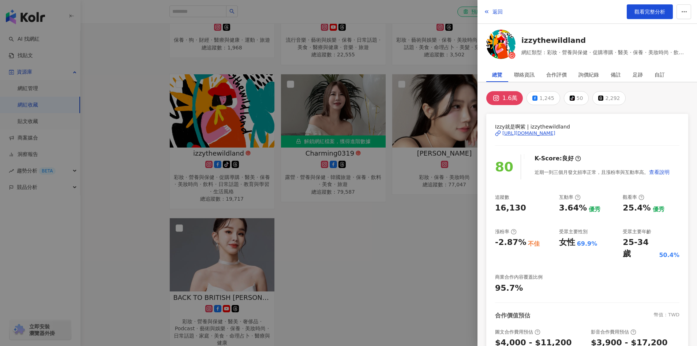
click at [494, 11] on span "返回" at bounding box center [497, 12] width 10 height 6
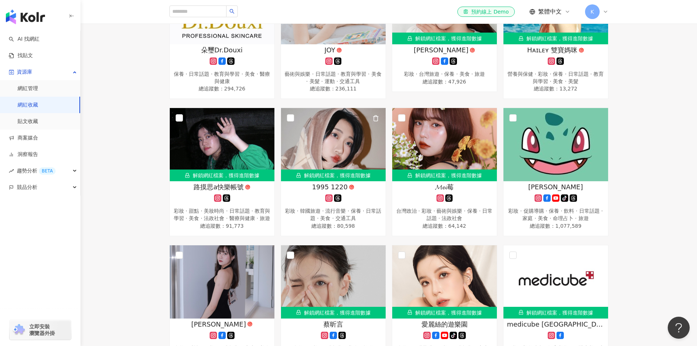
scroll to position [155, 0]
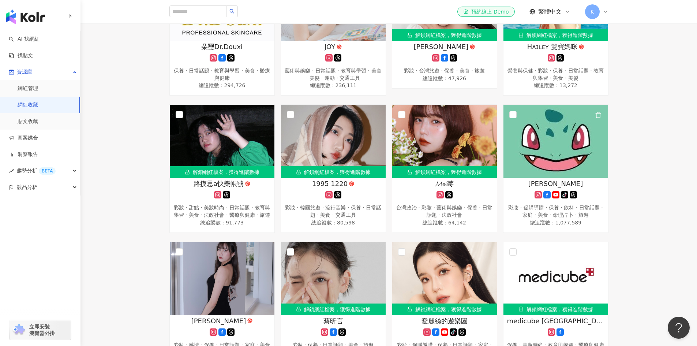
click at [555, 167] on img at bounding box center [555, 141] width 105 height 73
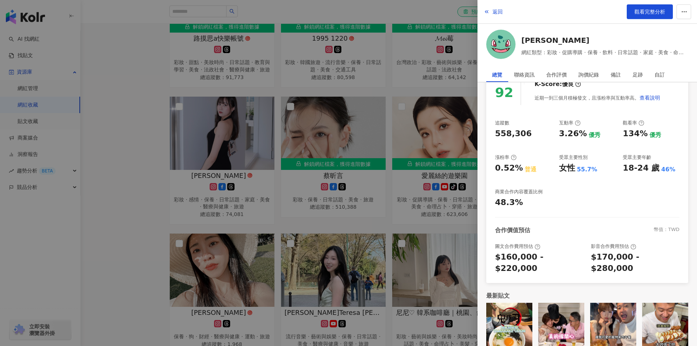
scroll to position [0, 0]
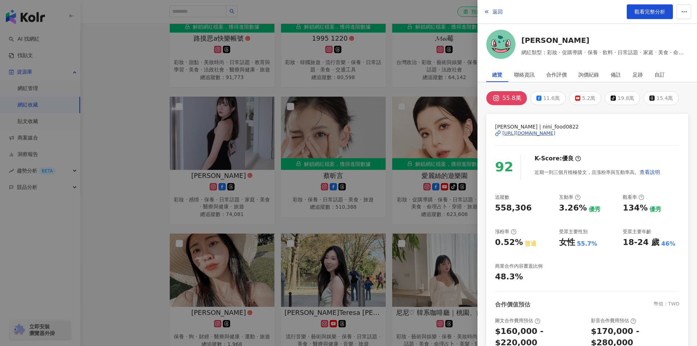
click at [495, 11] on span "返回" at bounding box center [497, 12] width 10 height 6
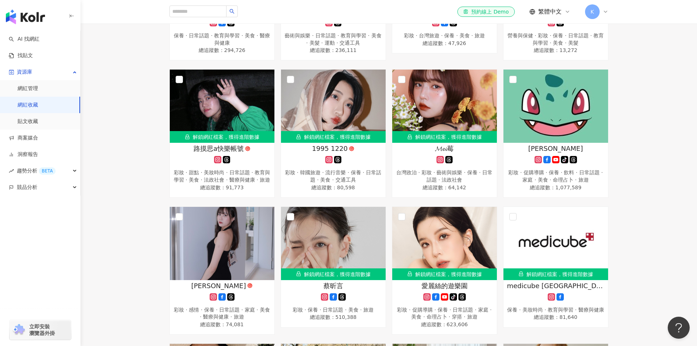
scroll to position [279, 0]
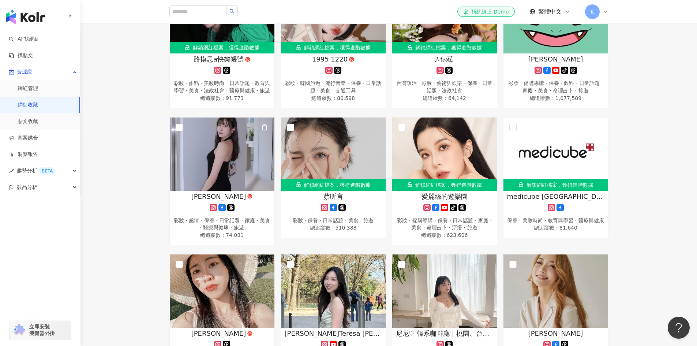
click at [202, 190] on img at bounding box center [222, 153] width 105 height 73
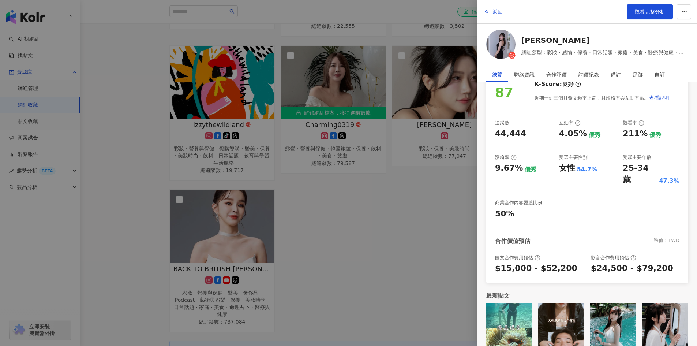
scroll to position [0, 0]
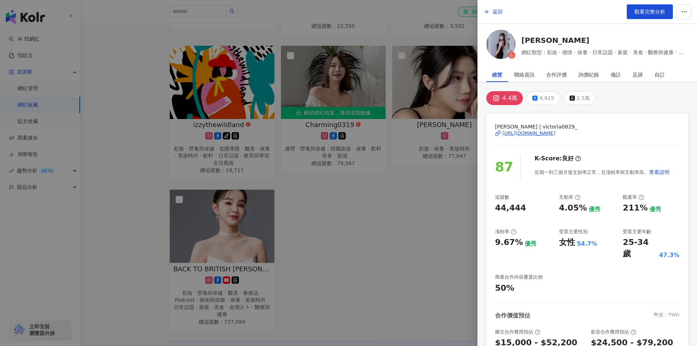
click at [498, 12] on span "返回" at bounding box center [497, 12] width 10 height 6
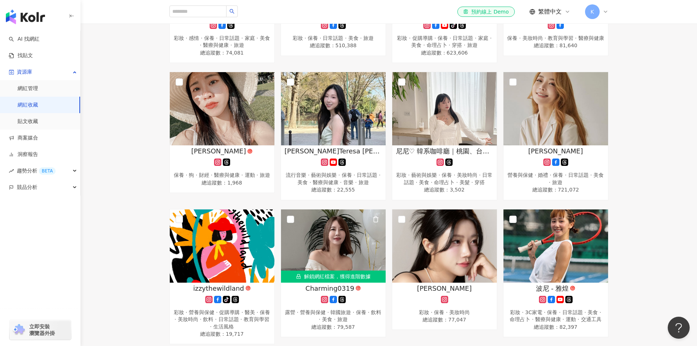
scroll to position [459, 0]
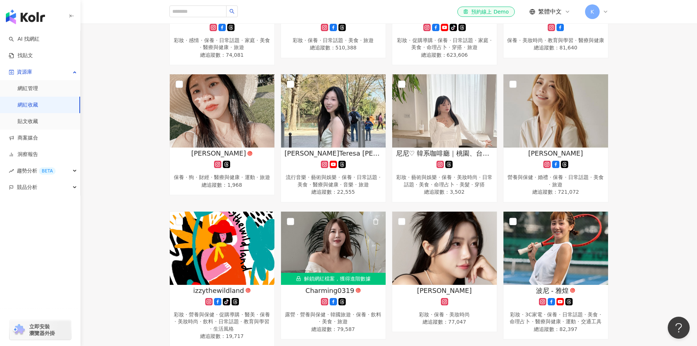
click at [360, 249] on img at bounding box center [333, 247] width 105 height 73
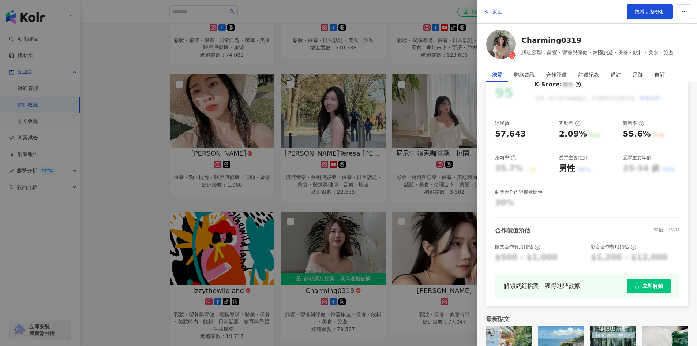
scroll to position [109, 0]
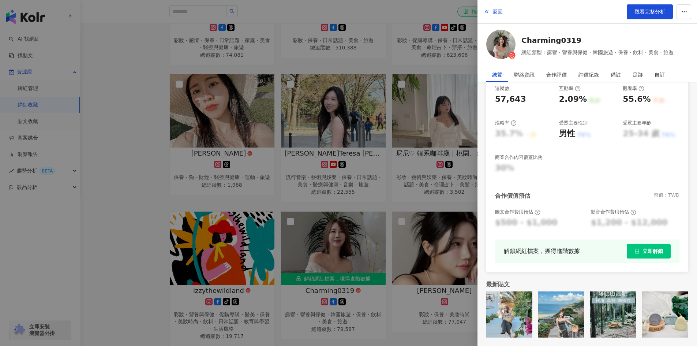
click at [503, 11] on div "返回 觀看完整分析" at bounding box center [586, 12] width 219 height 24
click at [501, 12] on span "返回" at bounding box center [497, 12] width 10 height 6
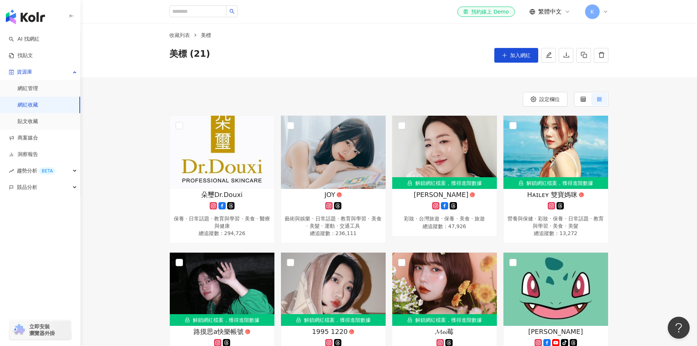
scroll to position [0, 0]
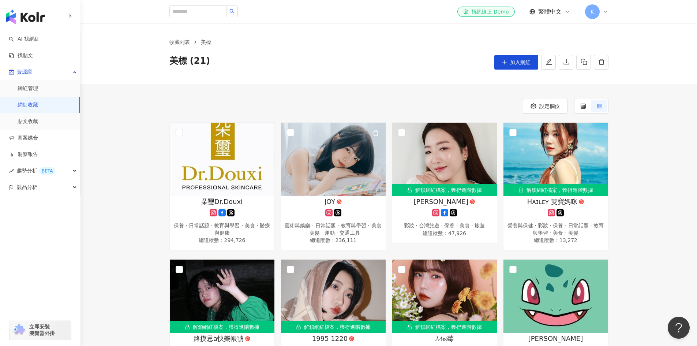
click at [354, 175] on img at bounding box center [333, 158] width 105 height 73
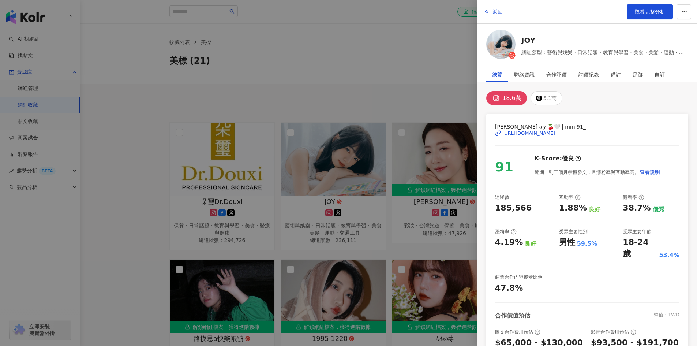
scroll to position [74, 0]
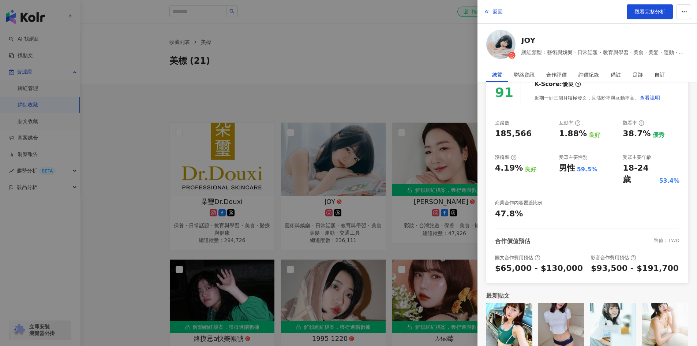
click at [512, 316] on img at bounding box center [509, 325] width 46 height 46
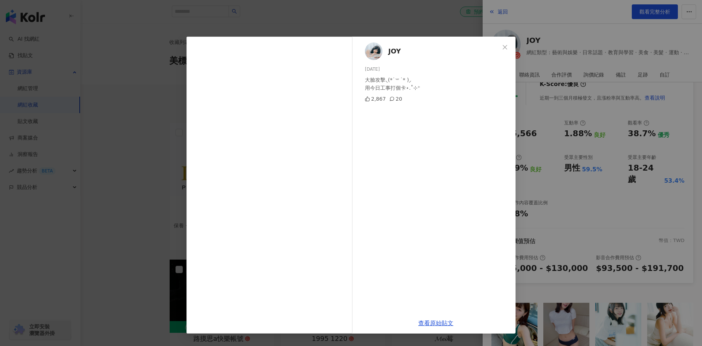
click at [505, 48] on icon "close" at bounding box center [505, 47] width 4 height 4
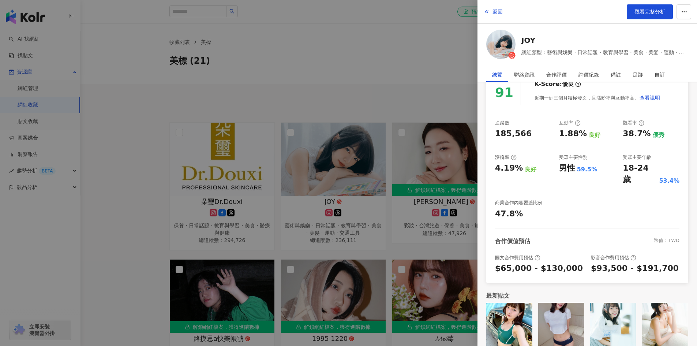
click at [492, 11] on span "返回" at bounding box center [497, 12] width 10 height 6
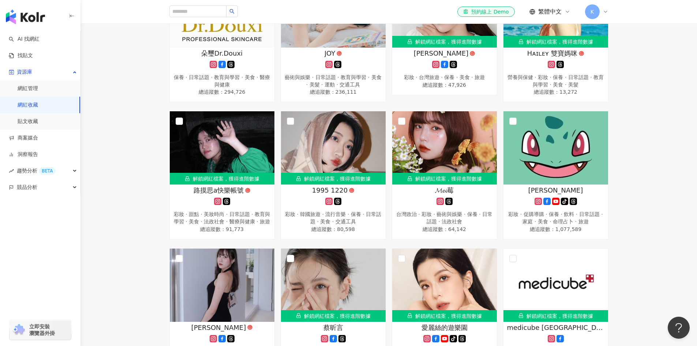
scroll to position [148, 0]
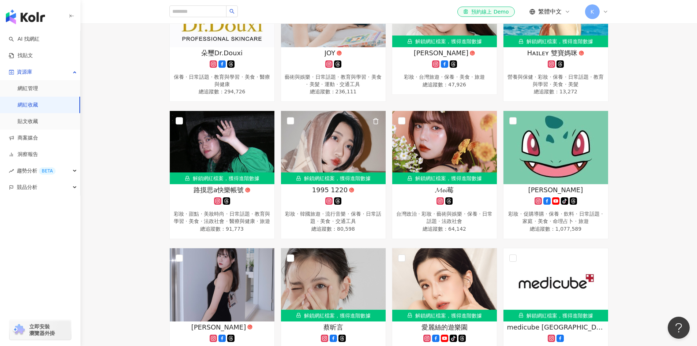
click at [361, 216] on div "彩妝 · 韓國旅遊 · 流行音樂 · 保養 · 日常話題 · 美食 · 交通工具" at bounding box center [332, 217] width 97 height 14
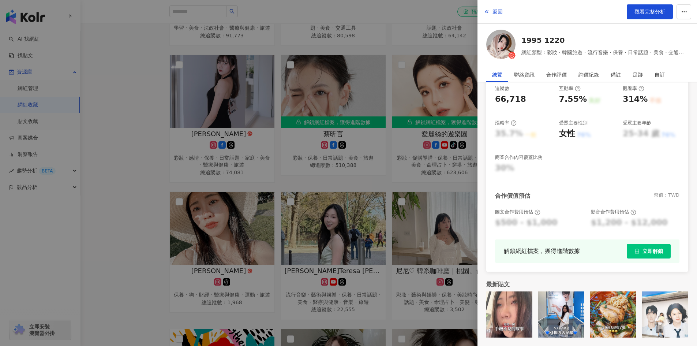
scroll to position [0, 0]
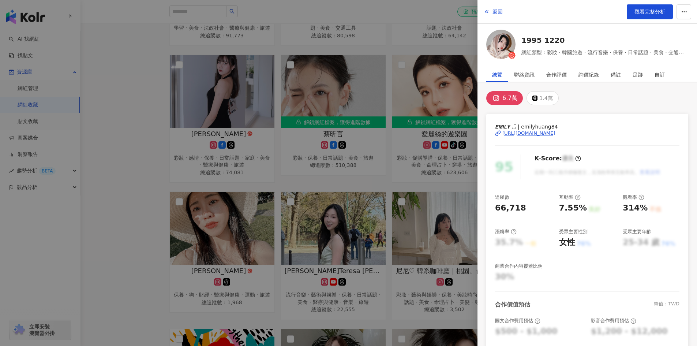
click at [495, 14] on span "返回" at bounding box center [497, 12] width 10 height 6
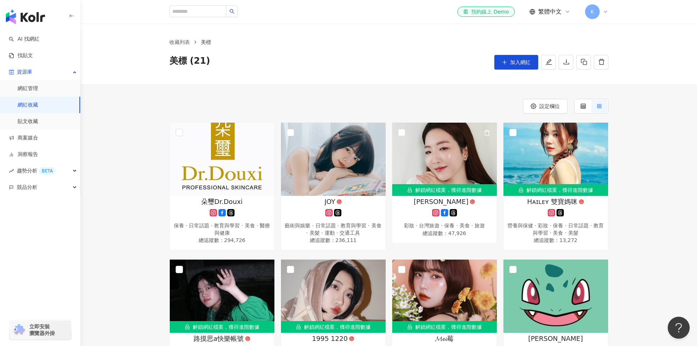
scroll to position [0, 0]
click at [598, 132] on icon "button" at bounding box center [598, 132] width 7 height 7
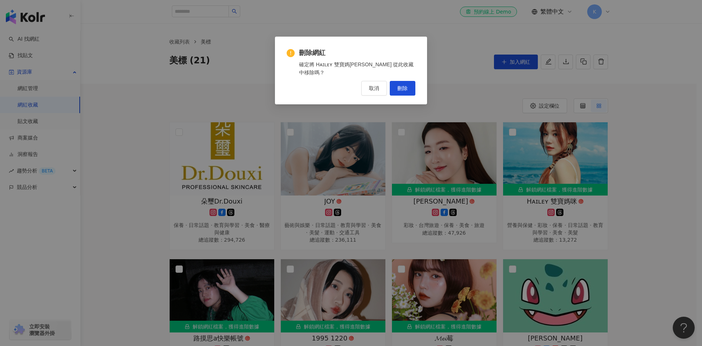
click at [408, 83] on button "刪除" at bounding box center [403, 88] width 26 height 15
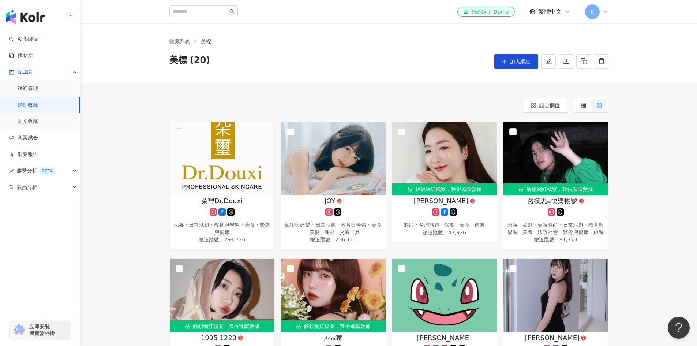
scroll to position [0, 0]
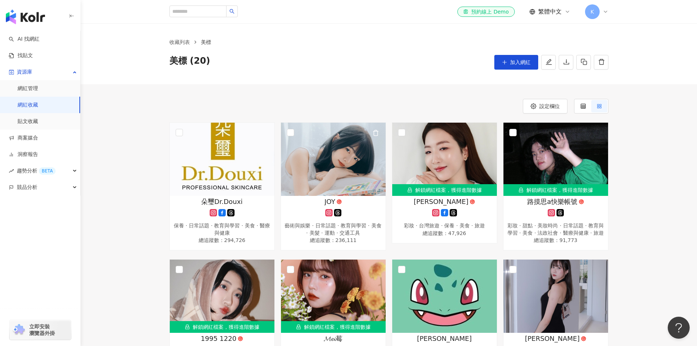
click at [374, 133] on icon "button" at bounding box center [375, 132] width 7 height 7
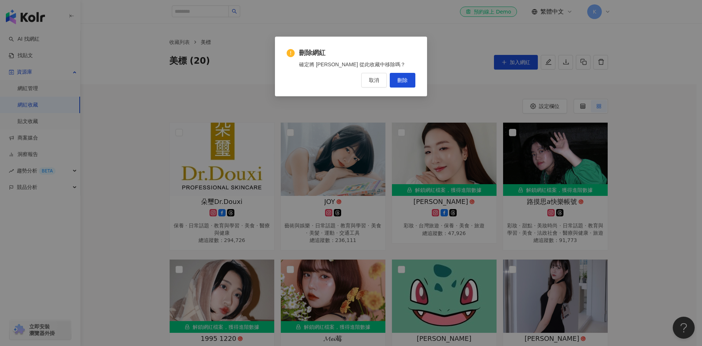
click at [401, 77] on span "刪除" at bounding box center [402, 80] width 10 height 6
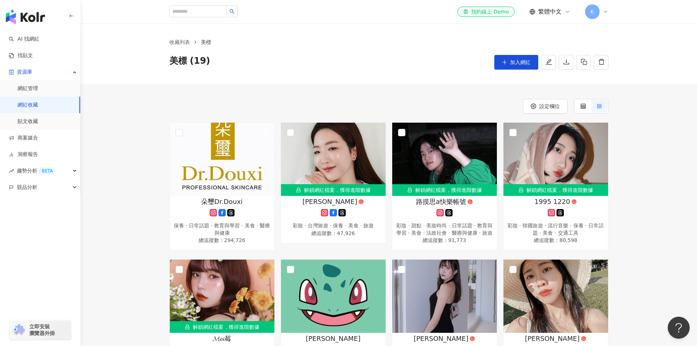
click at [227, 167] on img at bounding box center [222, 158] width 105 height 73
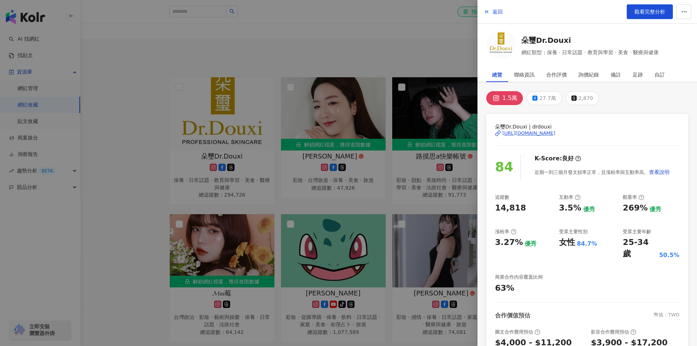
scroll to position [45, 0]
click at [498, 14] on span "返回" at bounding box center [497, 12] width 10 height 6
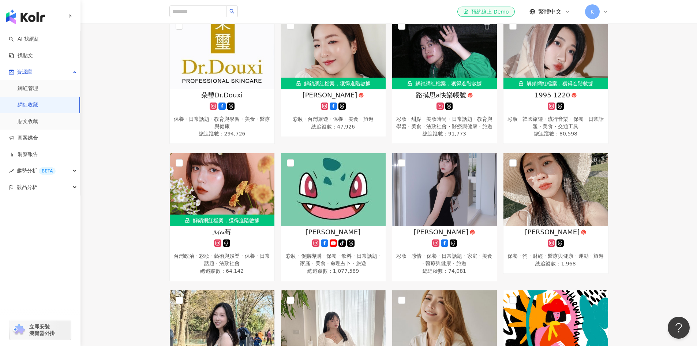
scroll to position [107, 0]
click at [447, 188] on img at bounding box center [444, 188] width 105 height 73
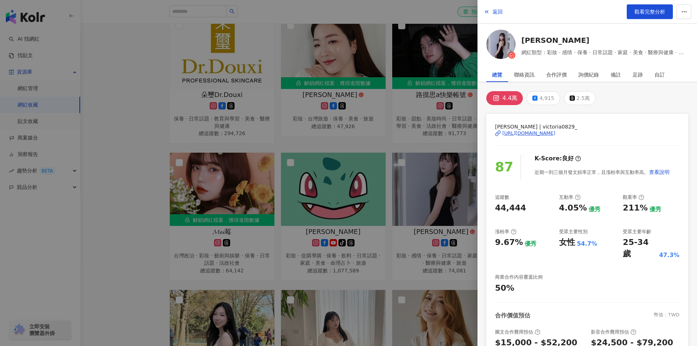
click at [637, 16] on link "觀看完整分析" at bounding box center [649, 11] width 46 height 15
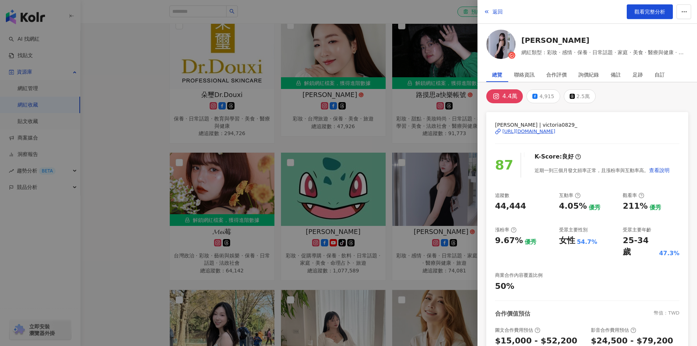
scroll to position [2, 0]
click at [495, 11] on span "返回" at bounding box center [497, 12] width 10 height 6
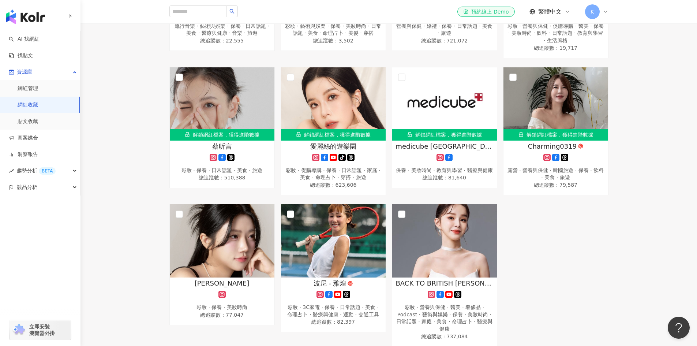
scroll to position [473, 0]
click at [235, 258] on img at bounding box center [222, 240] width 105 height 73
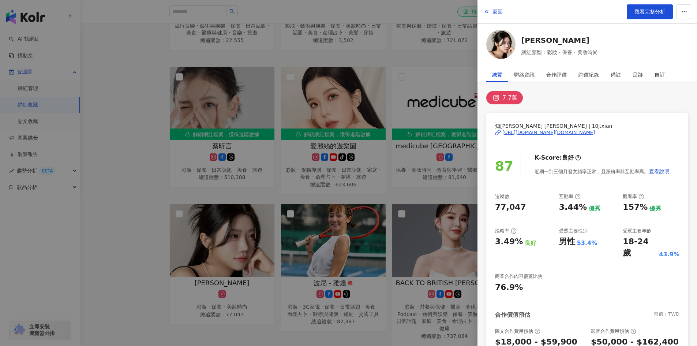
click at [648, 16] on link "觀看完整分析" at bounding box center [649, 11] width 46 height 15
click at [493, 13] on span "返回" at bounding box center [497, 12] width 10 height 6
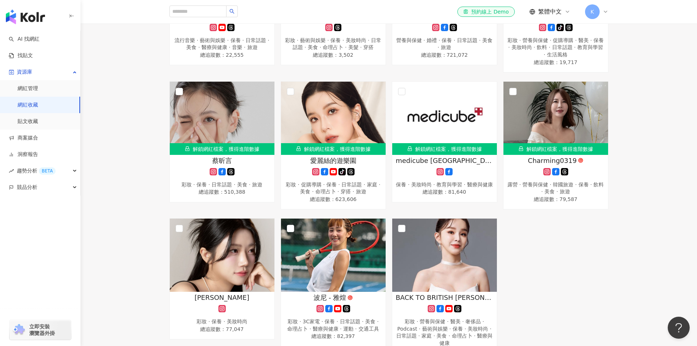
scroll to position [458, 0]
click at [529, 124] on img at bounding box center [555, 118] width 105 height 73
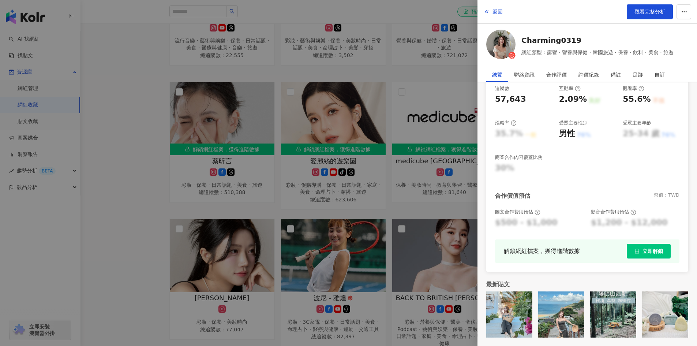
scroll to position [0, 0]
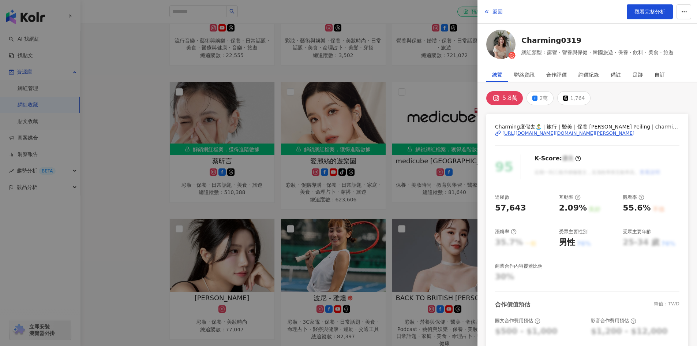
click at [493, 15] on span "返回" at bounding box center [497, 12] width 10 height 6
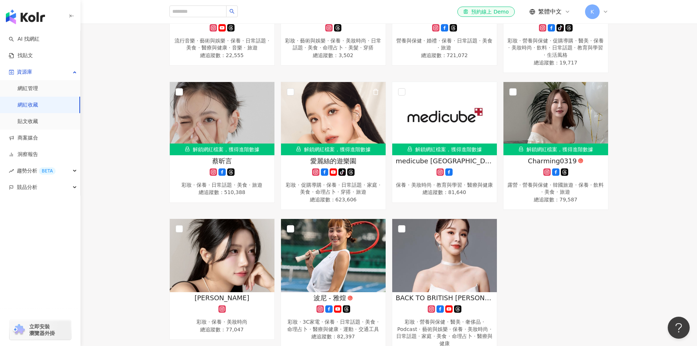
click at [367, 150] on div "解鎖網紅檔案，獲得進階數據" at bounding box center [333, 149] width 105 height 12
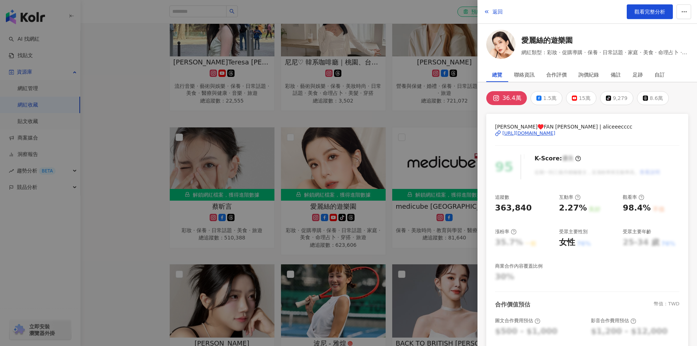
scroll to position [109, 0]
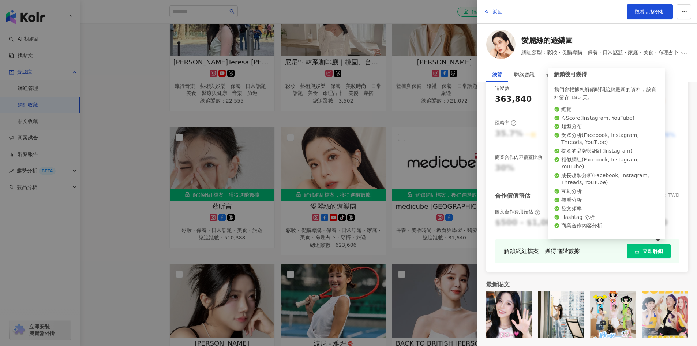
click at [640, 254] on button "立即解鎖" at bounding box center [648, 251] width 44 height 15
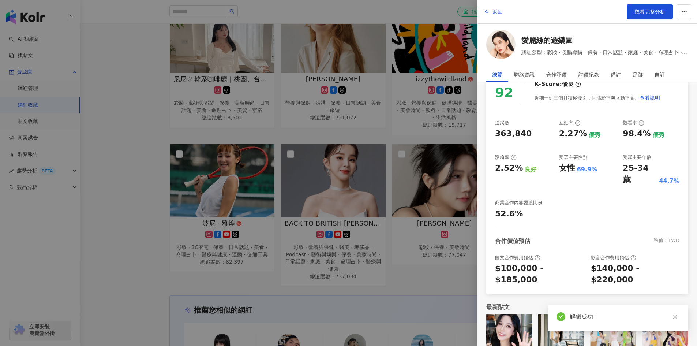
scroll to position [533, 0]
drag, startPoint x: 647, startPoint y: 18, endPoint x: 659, endPoint y: 11, distance: 13.7
click at [659, 11] on span "觀看完整分析" at bounding box center [649, 12] width 31 height 6
click at [501, 10] on span "返回" at bounding box center [497, 12] width 10 height 6
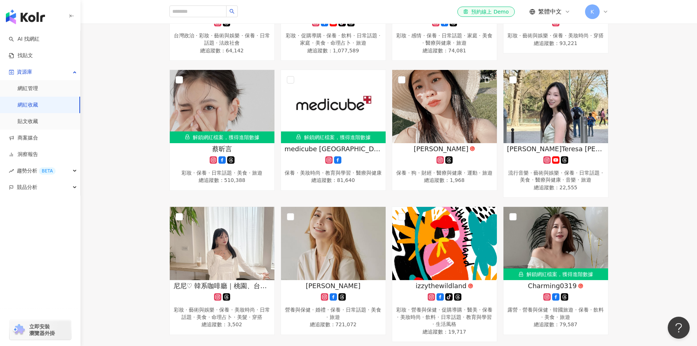
scroll to position [326, 0]
click at [238, 127] on img at bounding box center [222, 106] width 105 height 73
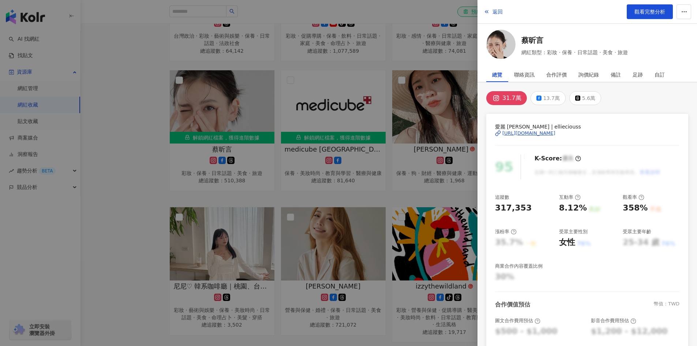
scroll to position [109, 0]
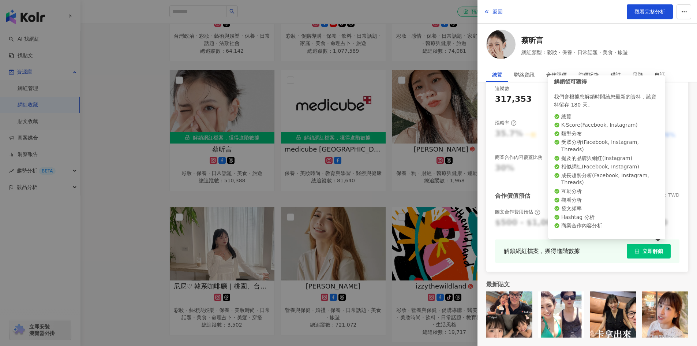
drag, startPoint x: 637, startPoint y: 254, endPoint x: 656, endPoint y: 245, distance: 20.4
click at [656, 245] on button "立即解鎖" at bounding box center [648, 251] width 44 height 15
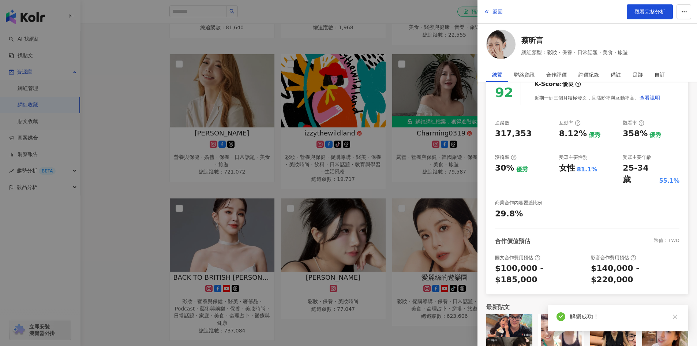
scroll to position [479, 0]
click at [654, 11] on span "觀看完整分析" at bounding box center [649, 12] width 31 height 6
click at [499, 11] on span "返回" at bounding box center [497, 12] width 10 height 6
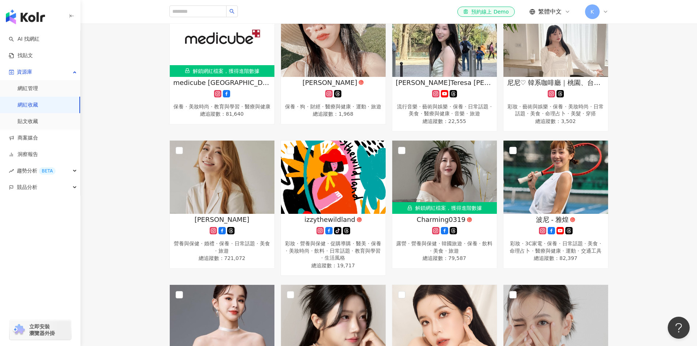
scroll to position [390, 0]
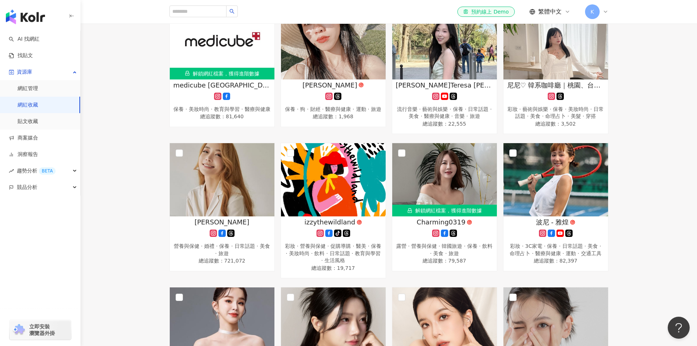
click at [512, 120] on div "彩妝 · 藝術與娛樂 · 保養 · 美妝時尚 · 日常話題 · 美食 · 命理占卜 · 美髮 · 穿搭" at bounding box center [555, 113] width 97 height 14
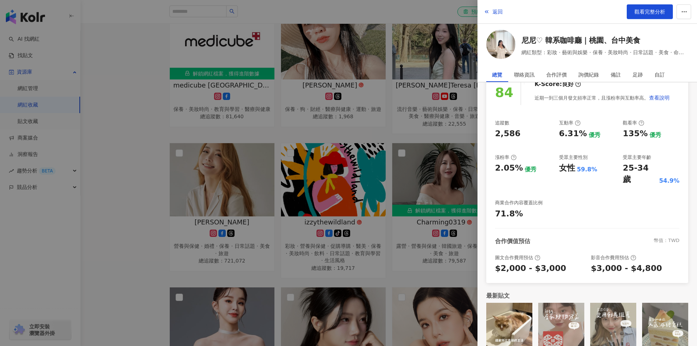
scroll to position [0, 0]
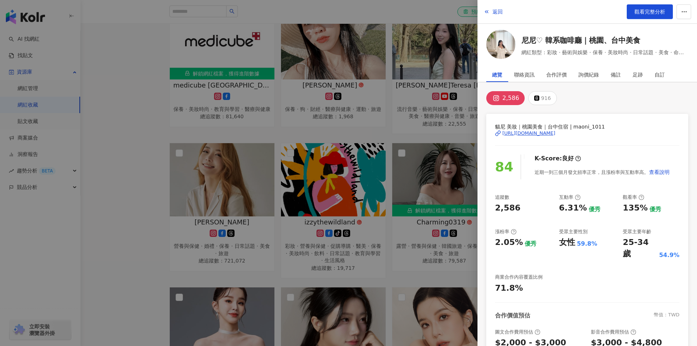
click at [499, 15] on span "返回" at bounding box center [497, 12] width 10 height 6
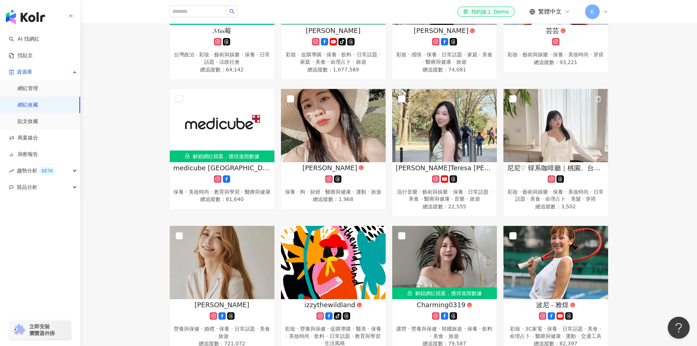
scroll to position [307, 0]
click at [596, 102] on icon "button" at bounding box center [598, 99] width 4 height 5
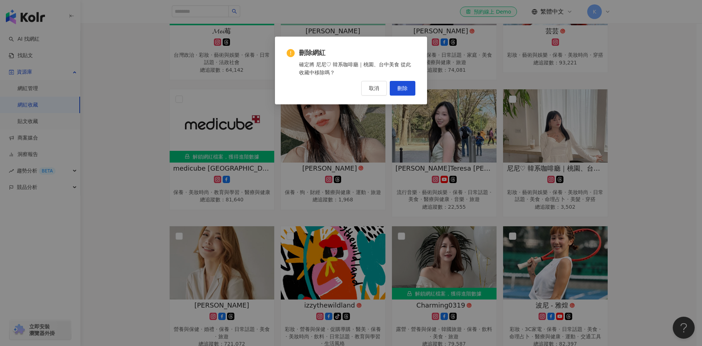
click at [398, 91] on span "刪除" at bounding box center [402, 88] width 10 height 6
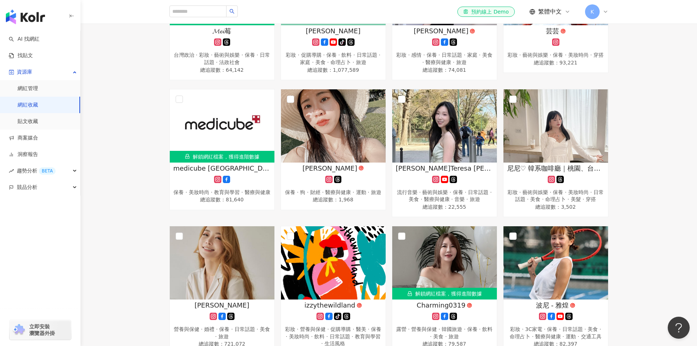
click at [488, 107] on div "朵璽Dr.Douxi 保養 · 日常話題 · 教育與學習 · 美食 · 醫療與健康 總追蹤數 ： 294,726 解鎖網紅檔案，獲得進階數據 Ariel C …" at bounding box center [388, 163] width 445 height 697
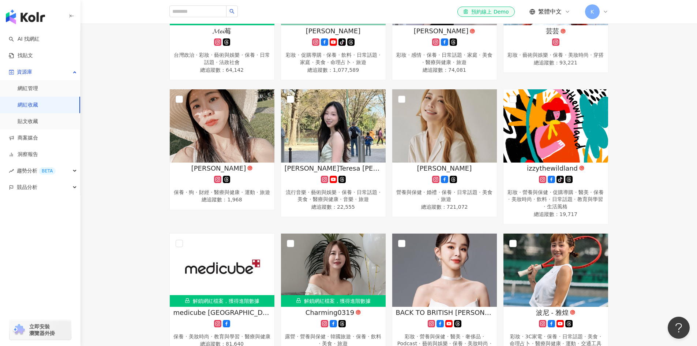
click at [374, 102] on icon "button" at bounding box center [375, 99] width 7 height 7
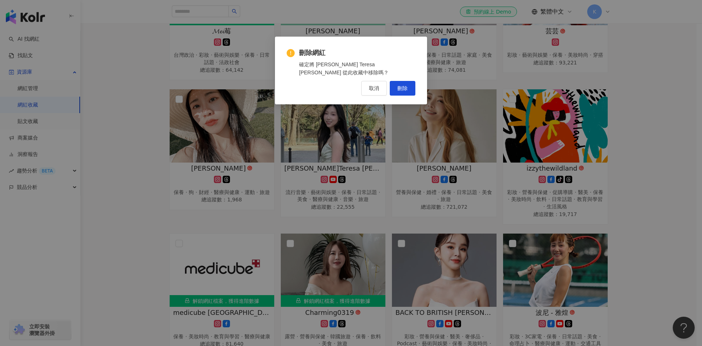
click at [401, 85] on span "刪除" at bounding box center [402, 88] width 10 height 6
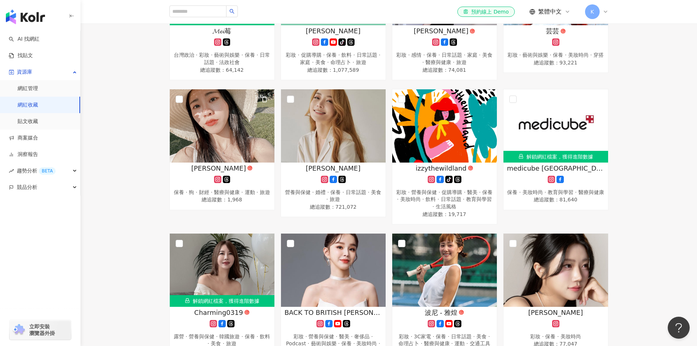
click at [264, 102] on icon "button" at bounding box center [264, 99] width 7 height 7
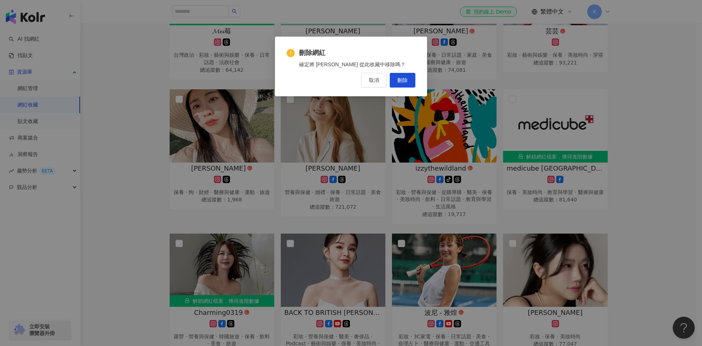
click at [397, 82] on span "刪除" at bounding box center [402, 80] width 10 height 6
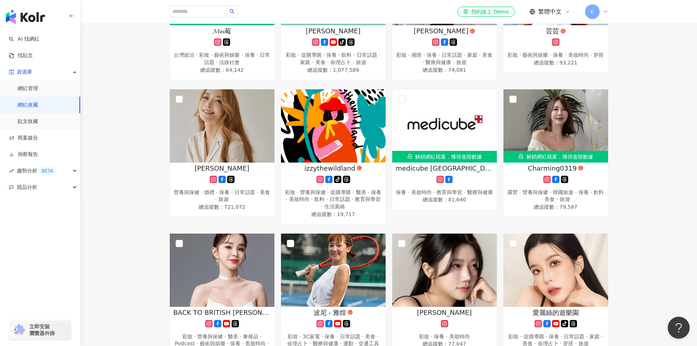
click at [376, 102] on icon "button" at bounding box center [375, 99] width 7 height 7
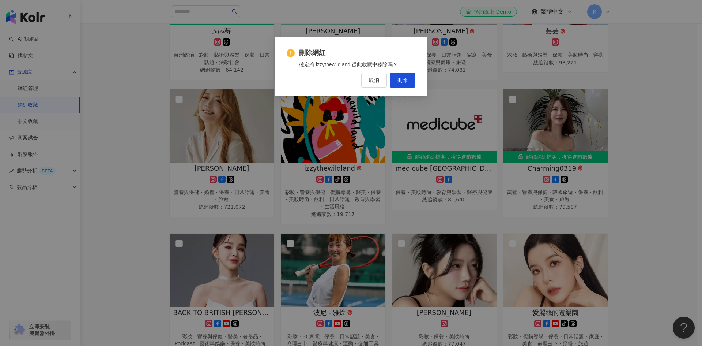
click at [400, 82] on span "刪除" at bounding box center [402, 80] width 10 height 6
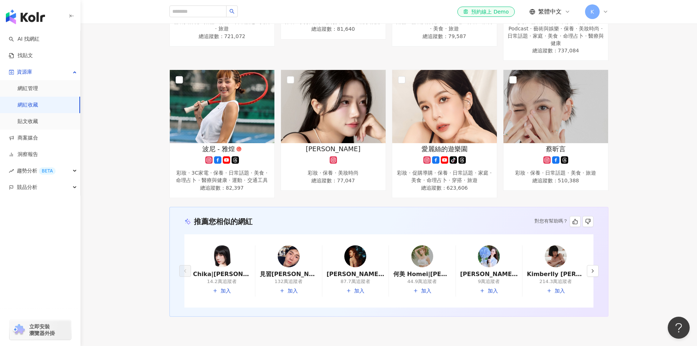
scroll to position [478, 0]
click at [224, 267] on img at bounding box center [222, 256] width 22 height 22
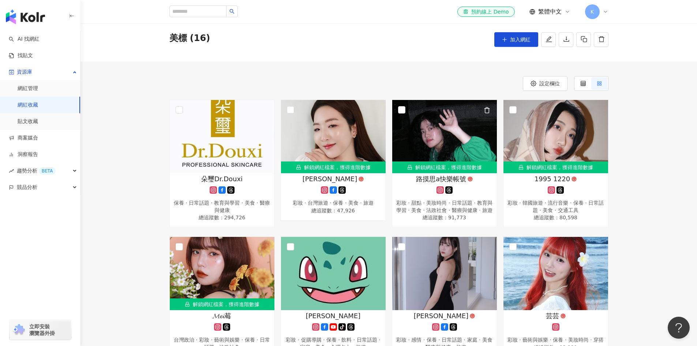
scroll to position [23, 0]
drag, startPoint x: 533, startPoint y: 150, endPoint x: 518, endPoint y: 133, distance: 22.3
click at [518, 133] on img at bounding box center [555, 136] width 105 height 73
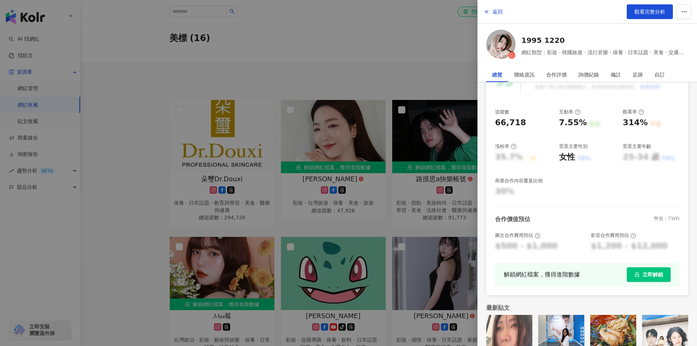
scroll to position [86, 0]
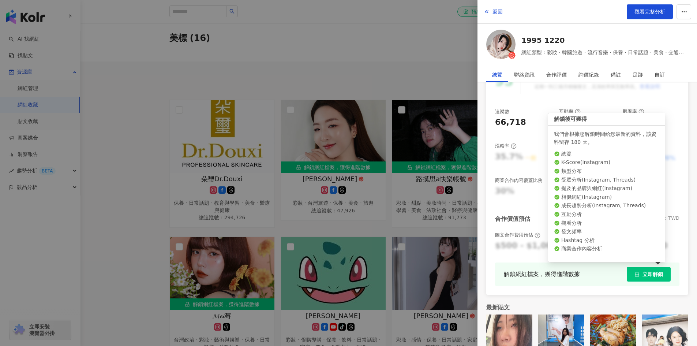
drag, startPoint x: 640, startPoint y: 276, endPoint x: 651, endPoint y: 270, distance: 11.9
click at [651, 271] on span "立即解鎖" at bounding box center [652, 274] width 20 height 6
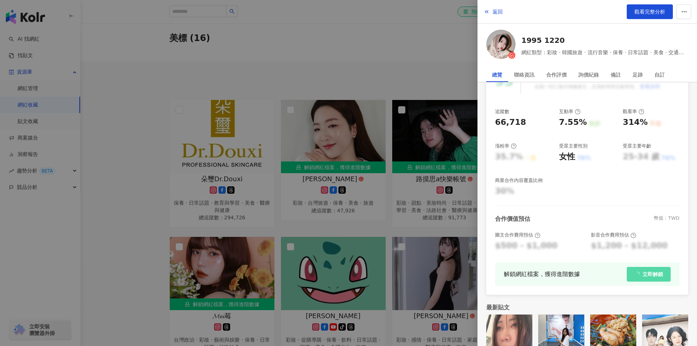
click at [429, 72] on div at bounding box center [348, 173] width 697 height 346
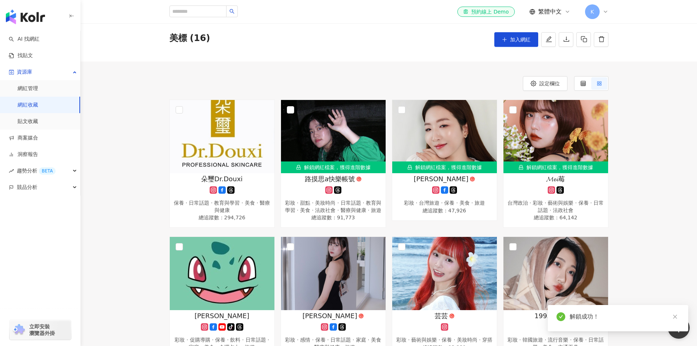
scroll to position [0, 0]
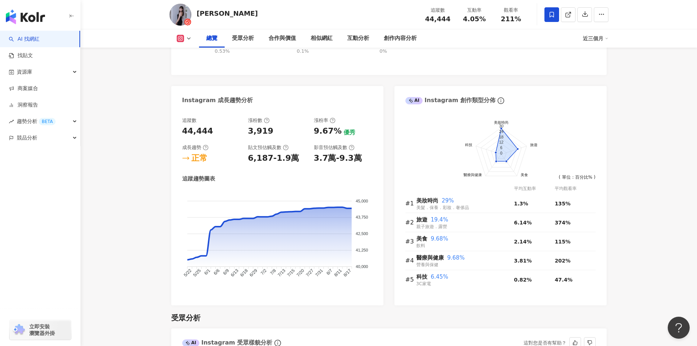
scroll to position [323, 0]
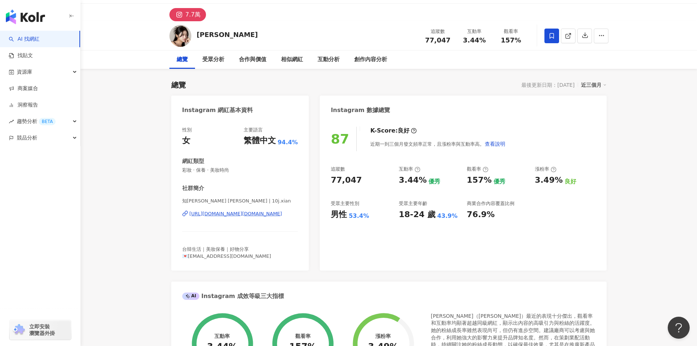
scroll to position [20, 0]
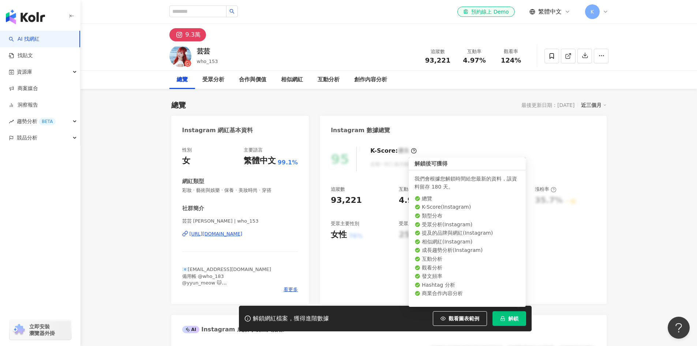
click at [514, 317] on span "解鎖" at bounding box center [513, 318] width 10 height 6
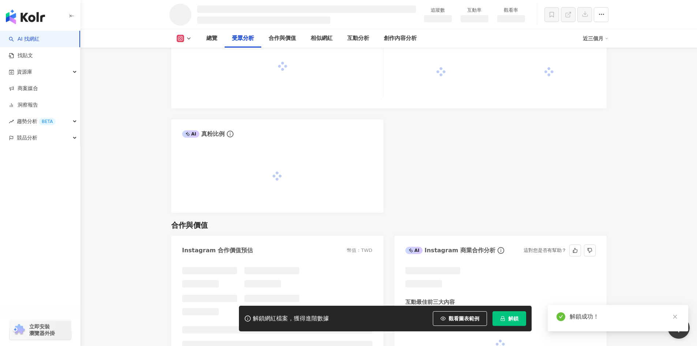
scroll to position [653, 0]
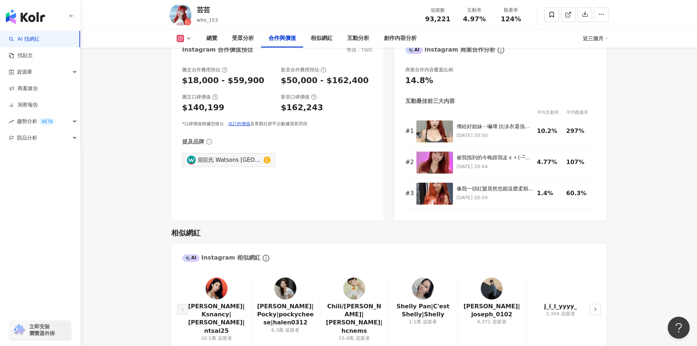
scroll to position [1026, 0]
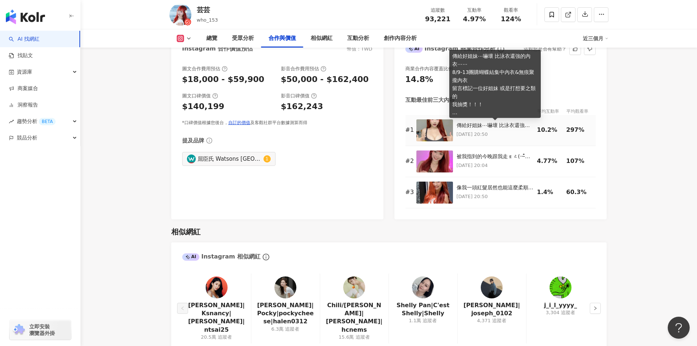
click at [495, 124] on div "傳給好姐妹⋯嚇壞 比泳衣還強的內衣⋯⋯ 8/9-13團購蝴蝶結集中內衣&無痕聚攏內衣 留言標記一位好姐妹 或是打想要之類的 我抽獎！！！ 🎀蝴蝶結是成套 有兩…" at bounding box center [494, 125] width 77 height 7
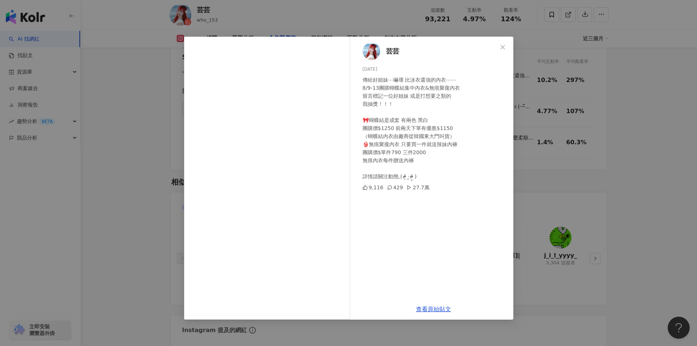
scroll to position [1076, 0]
click at [503, 46] on icon "close" at bounding box center [502, 47] width 4 height 4
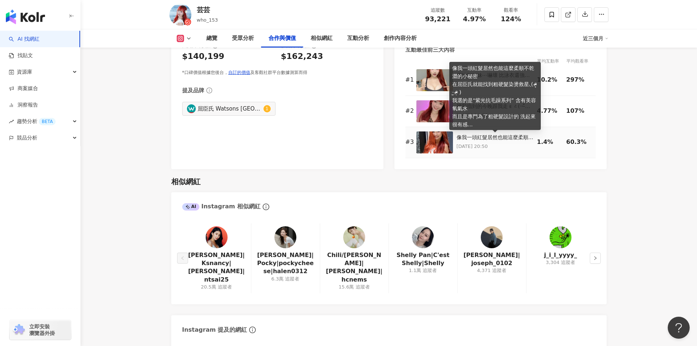
click at [486, 138] on div "像我一頭紅髮居然也能這麼柔順不乾澀的小秘密 在屈臣氏就能找到粗硬髮染燙救星◟( ᵒ̴̶̷̥ ·̫ ᵒ̴̶̷̣ ) 我選的是“紫光抗毛躁系列” 含有美容氧氣水 …" at bounding box center [494, 137] width 77 height 7
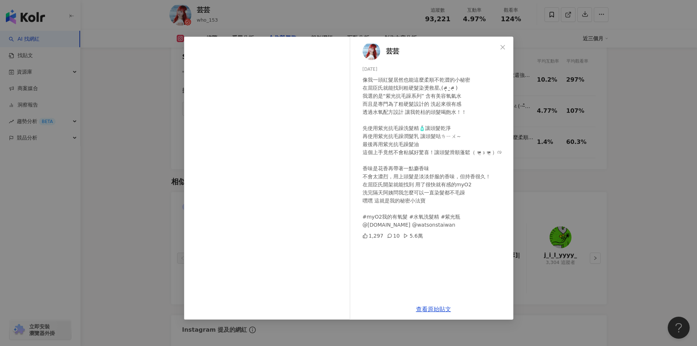
click at [503, 48] on icon "close" at bounding box center [502, 47] width 6 height 6
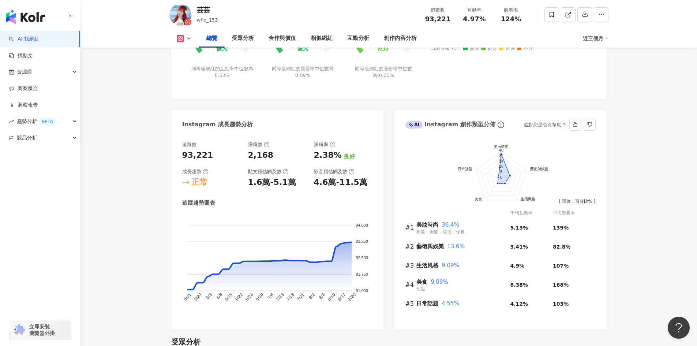
scroll to position [343, 0]
click at [556, 10] on span at bounding box center [551, 14] width 15 height 15
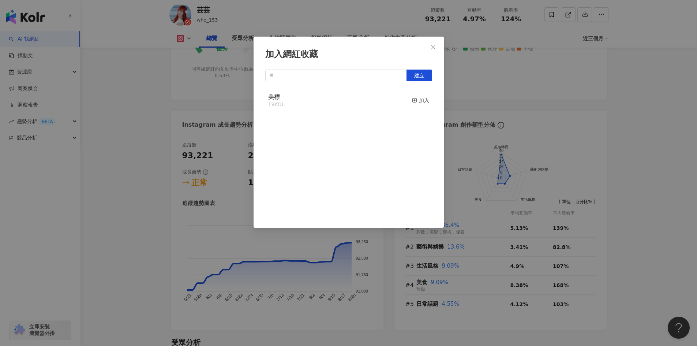
click at [414, 103] on div "加入" at bounding box center [420, 100] width 17 height 8
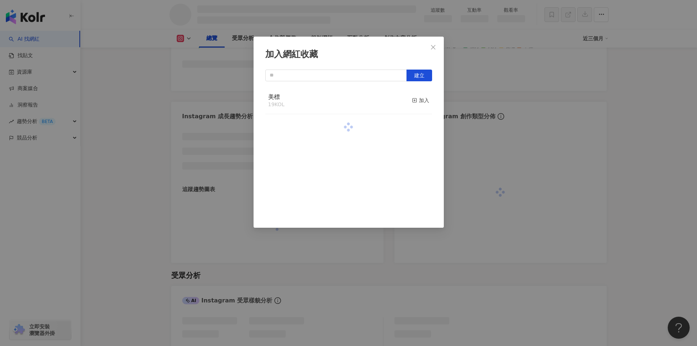
scroll to position [337, 0]
click at [435, 48] on icon "close" at bounding box center [433, 47] width 6 height 6
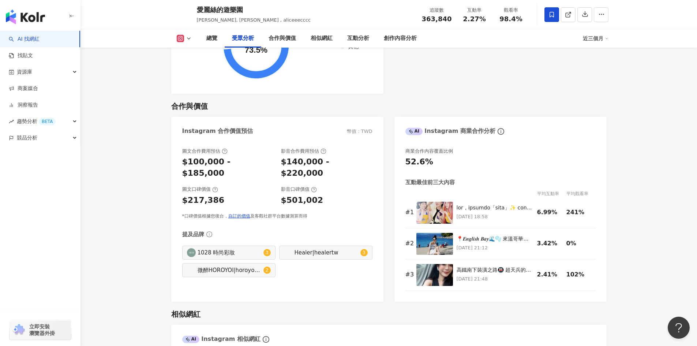
scroll to position [962, 0]
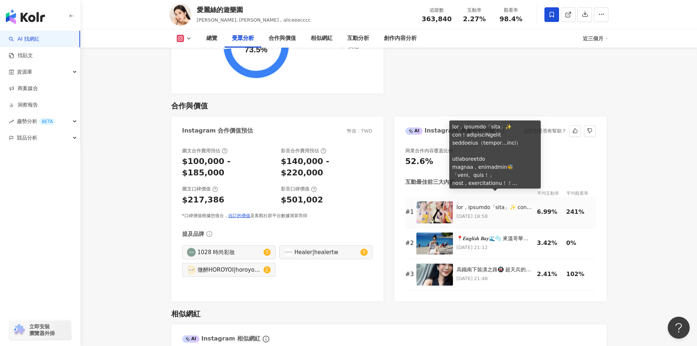
click at [473, 204] on div at bounding box center [494, 207] width 77 height 7
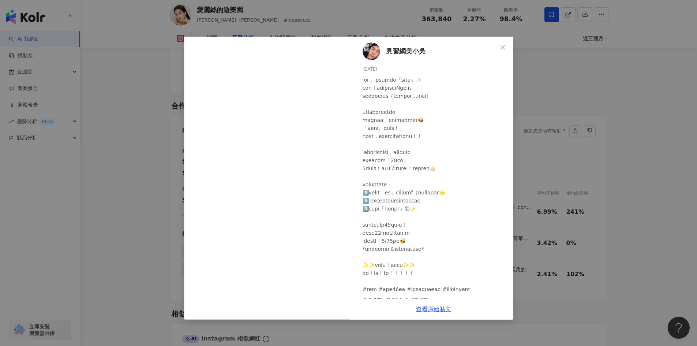
drag, startPoint x: 503, startPoint y: 47, endPoint x: 499, endPoint y: 49, distance: 4.8
click at [499, 49] on span "Close" at bounding box center [502, 47] width 15 height 6
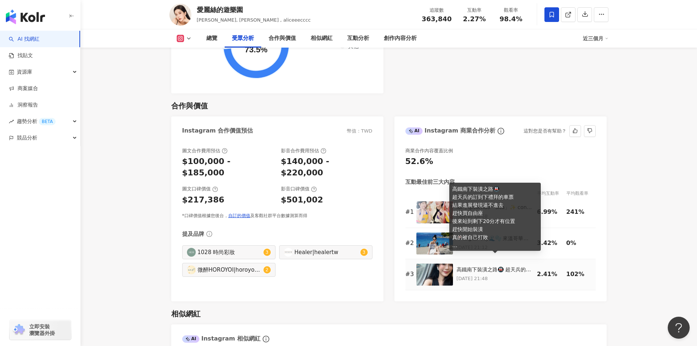
click at [473, 266] on div "高鐵南下裝潢之路🚇 超天兵的訂到下禮拜的車票 結果進展發現逼不進去 趕快買自由座 後來站到剩下20分才有位置 趕快開始裝潢 真的被自己打敗 🌸遮瑕、眼線 @m…" at bounding box center [494, 269] width 77 height 7
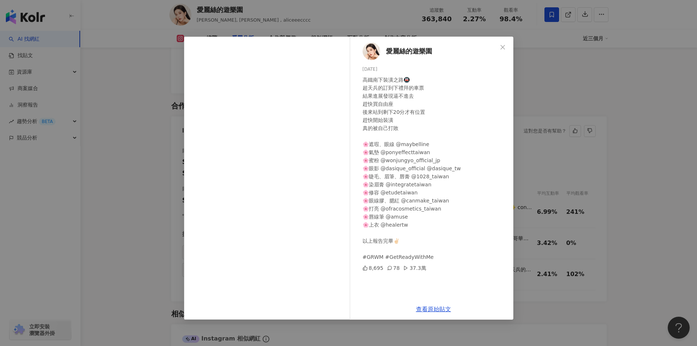
click at [501, 49] on icon "close" at bounding box center [502, 47] width 4 height 4
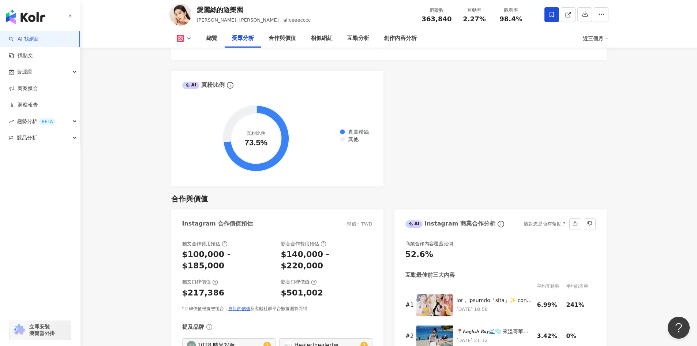
scroll to position [869, 0]
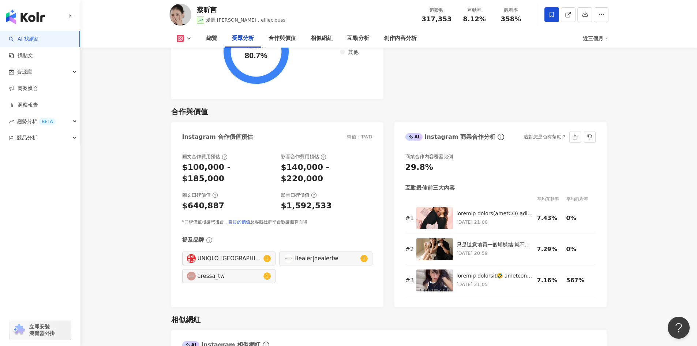
scroll to position [937, 0]
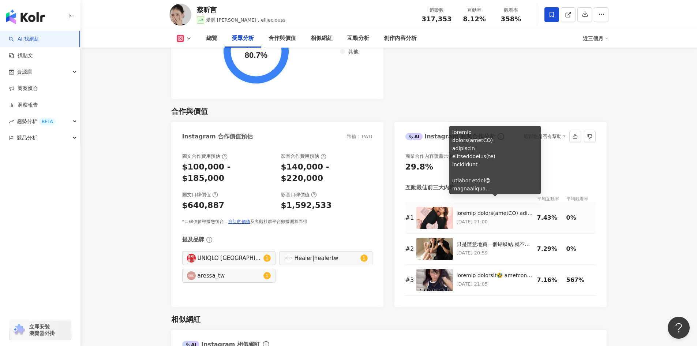
click at [472, 210] on div at bounding box center [494, 213] width 77 height 7
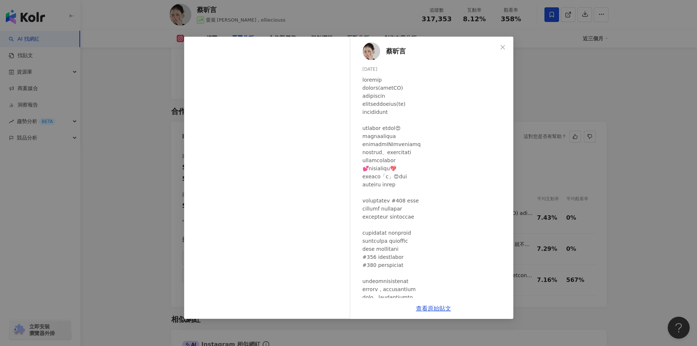
click at [502, 44] on icon "close" at bounding box center [502, 47] width 6 height 6
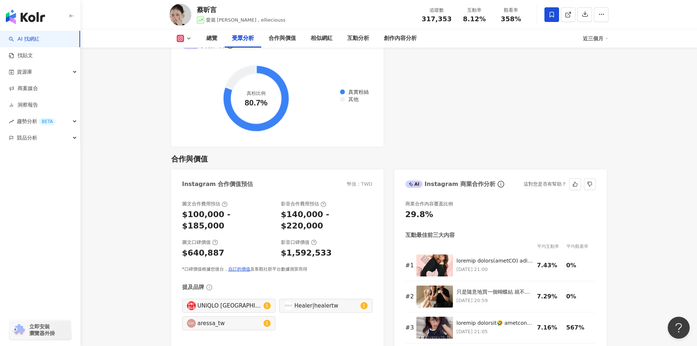
scroll to position [890, 0]
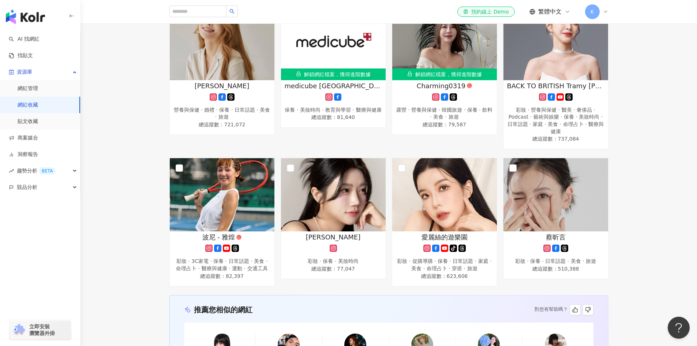
scroll to position [390, 0]
